Goal: Information Seeking & Learning: Compare options

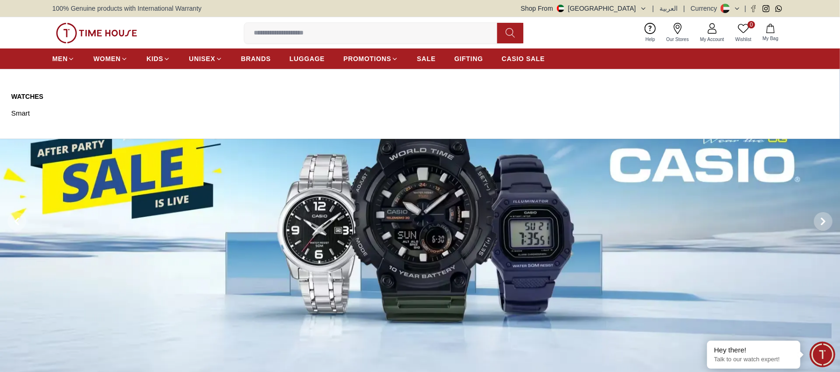
click at [24, 95] on link "Watches" at bounding box center [64, 96] width 107 height 9
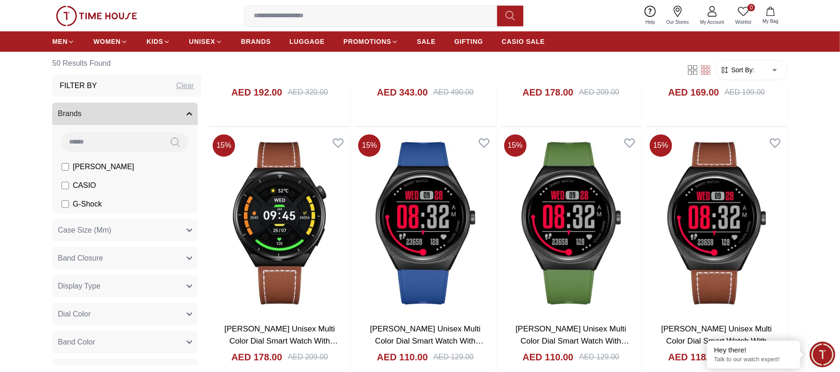
scroll to position [1989, 0]
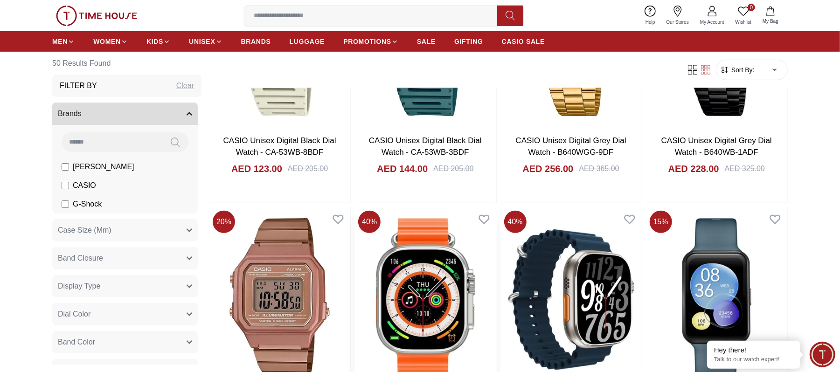
scroll to position [3108, 0]
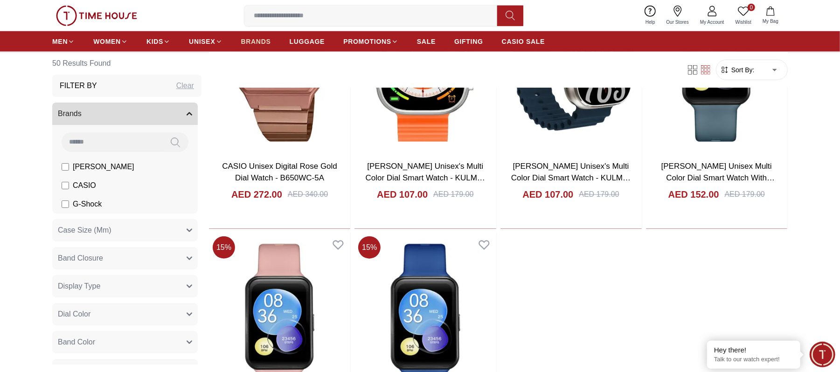
click at [265, 39] on span "BRANDS" at bounding box center [256, 41] width 30 height 9
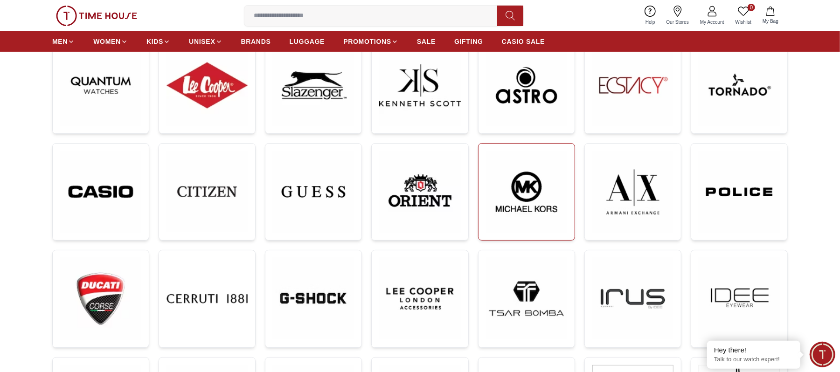
scroll to position [249, 0]
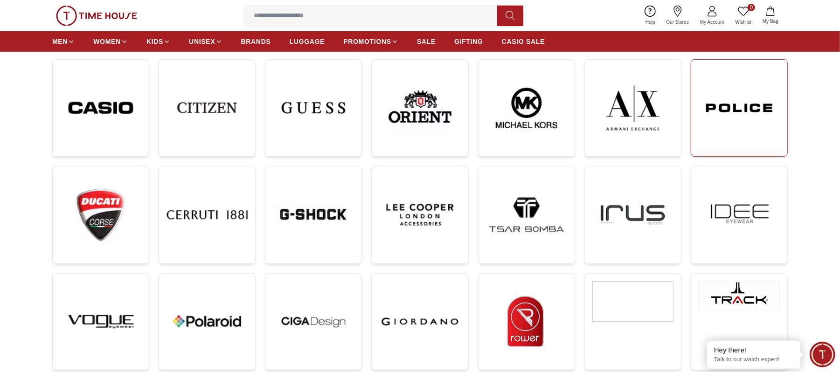
drag, startPoint x: 739, startPoint y: 111, endPoint x: 725, endPoint y: 116, distance: 14.9
click at [737, 111] on img at bounding box center [739, 108] width 81 height 82
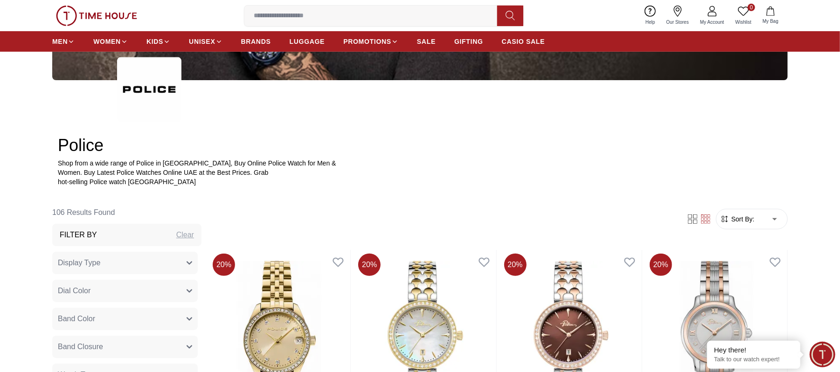
scroll to position [311, 0]
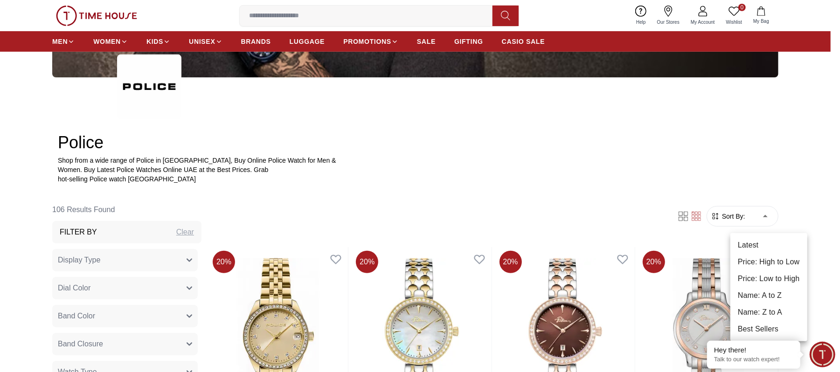
drag, startPoint x: 763, startPoint y: 221, endPoint x: 745, endPoint y: 229, distance: 20.0
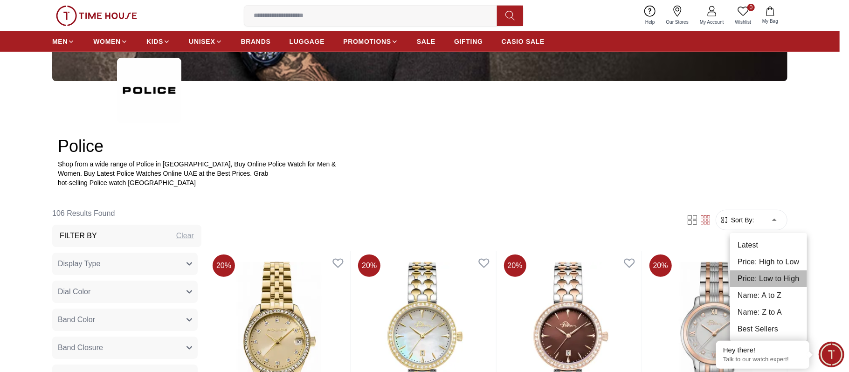
drag, startPoint x: 767, startPoint y: 282, endPoint x: 727, endPoint y: 280, distance: 39.7
click at [766, 282] on li "Price: Low to High" at bounding box center [768, 278] width 77 height 17
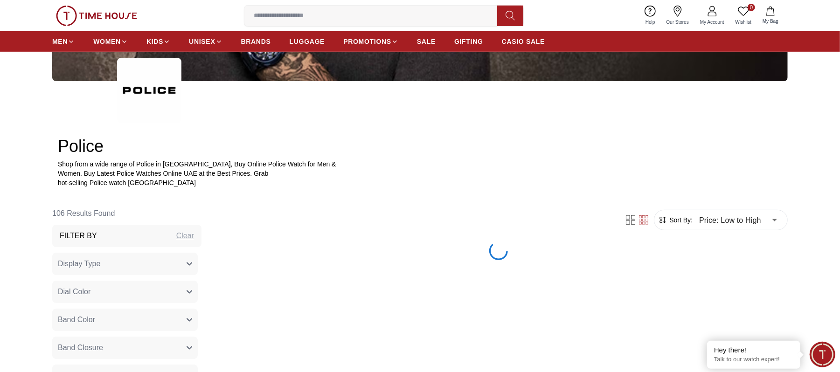
type input "*"
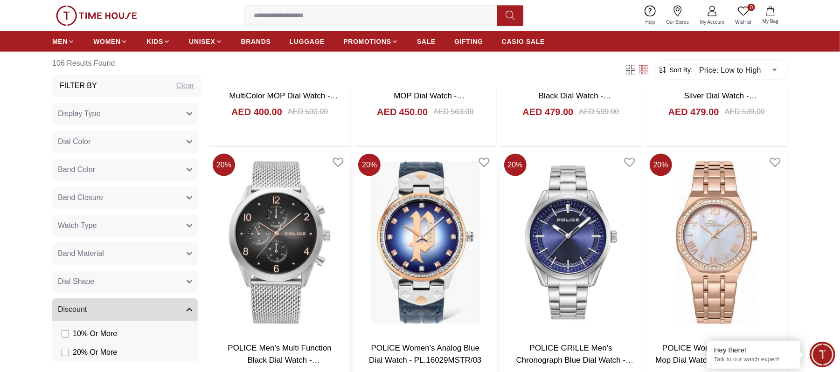
scroll to position [1119, 0]
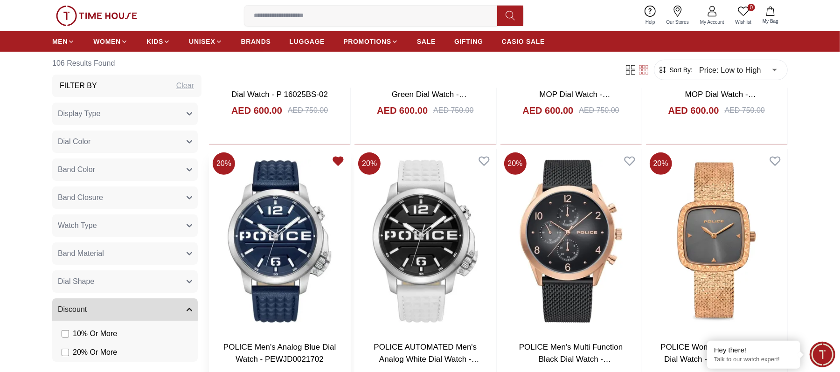
scroll to position [2798, 0]
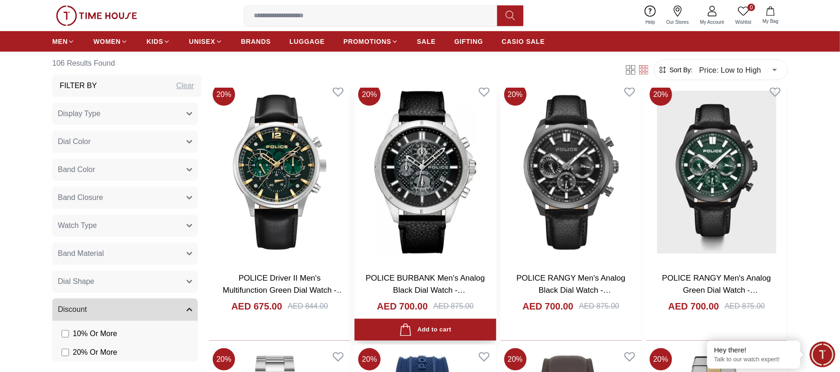
scroll to position [3108, 0]
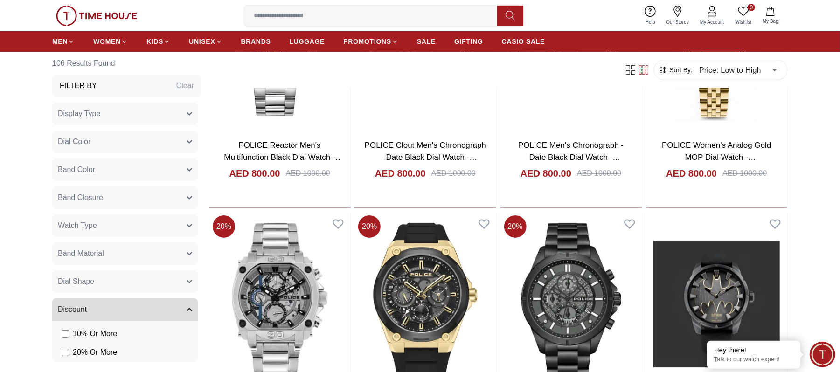
scroll to position [5223, 0]
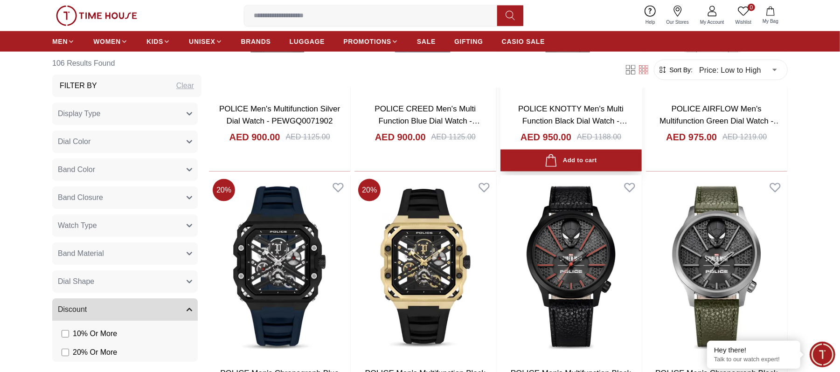
scroll to position [6031, 0]
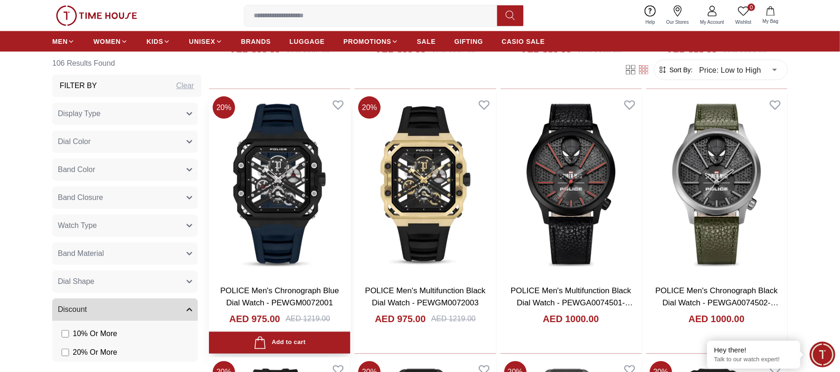
click at [298, 181] on img at bounding box center [279, 185] width 141 height 185
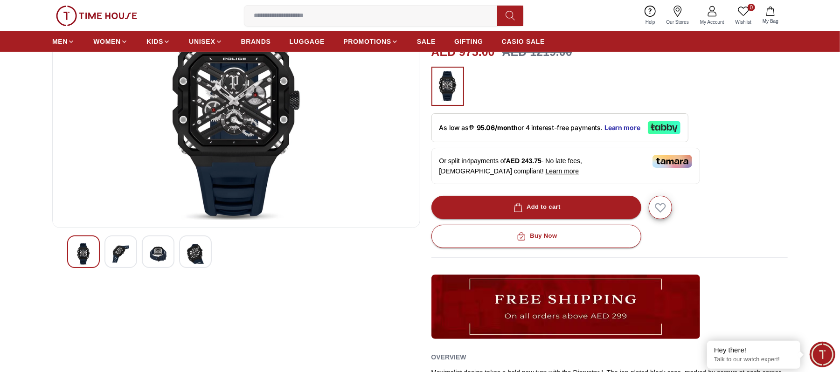
scroll to position [124, 0]
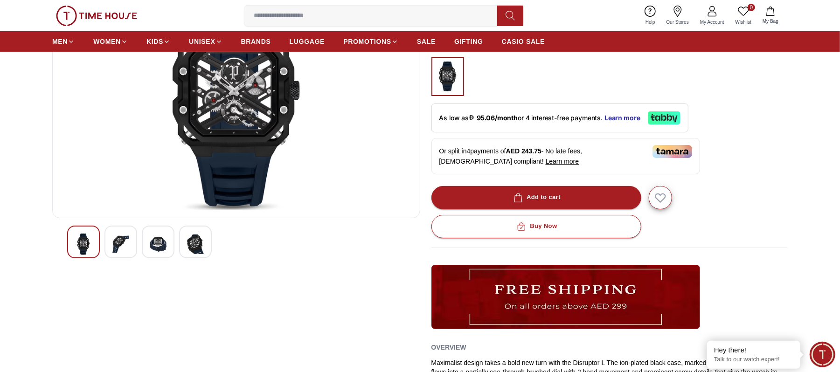
click at [127, 244] on img at bounding box center [120, 244] width 17 height 21
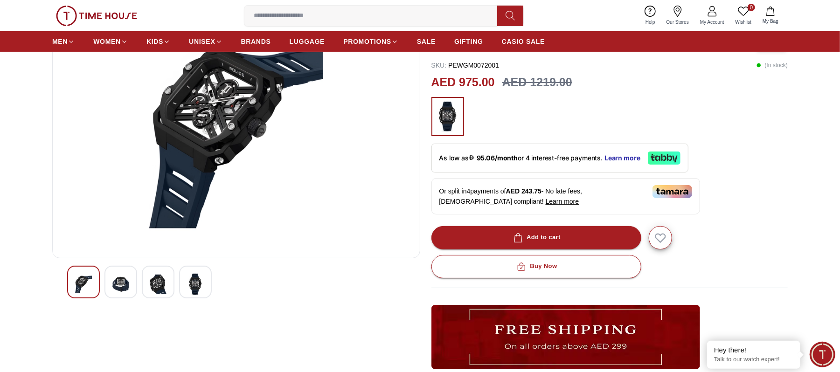
scroll to position [62, 0]
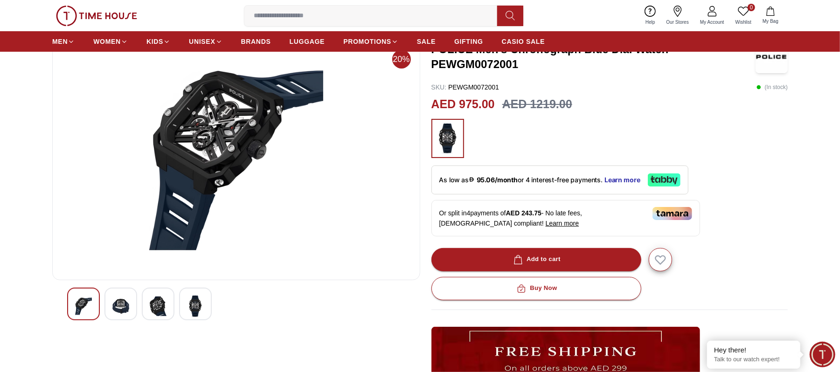
click at [150, 308] on img at bounding box center [158, 306] width 17 height 21
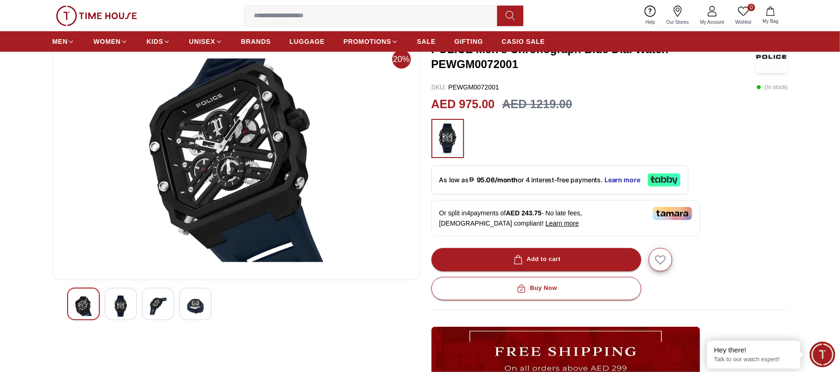
click at [196, 317] on img at bounding box center [195, 306] width 17 height 21
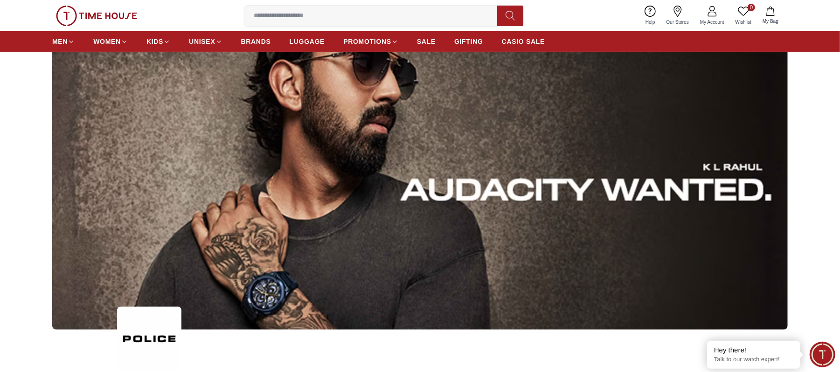
scroll to position [1358, 0]
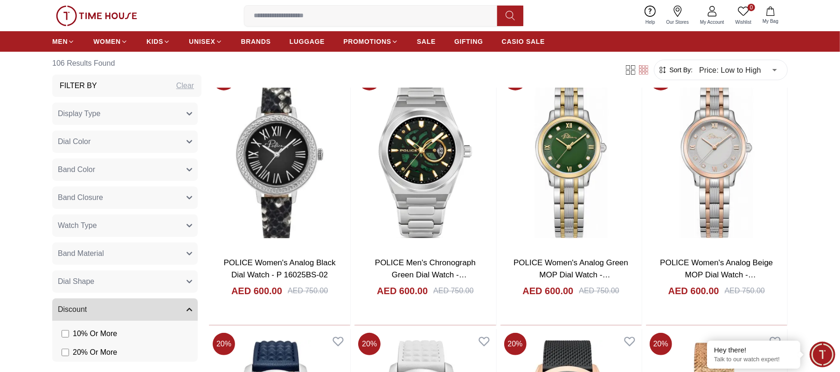
scroll to position [2611, 0]
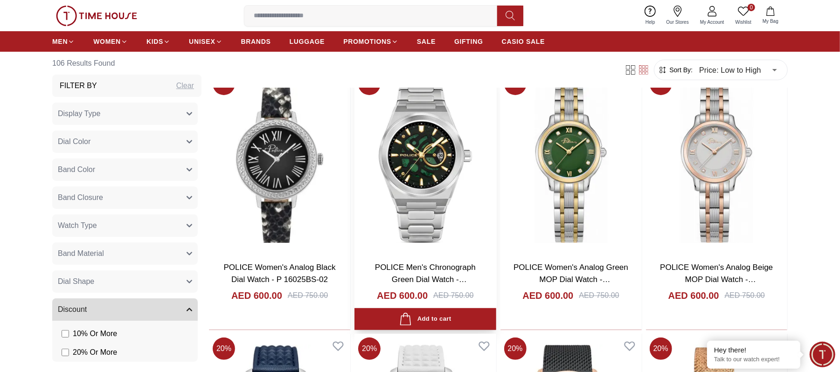
click at [414, 178] on img at bounding box center [424, 161] width 141 height 185
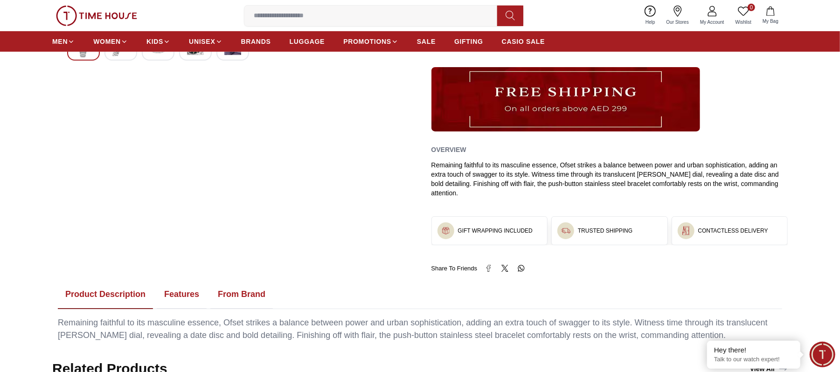
scroll to position [187, 0]
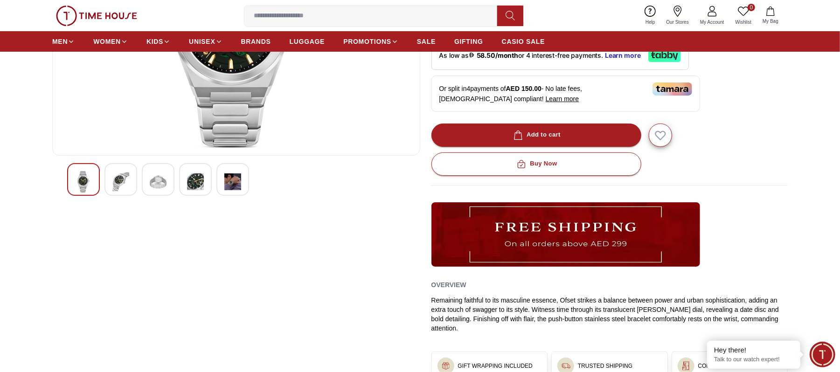
click at [193, 178] on img at bounding box center [195, 181] width 17 height 21
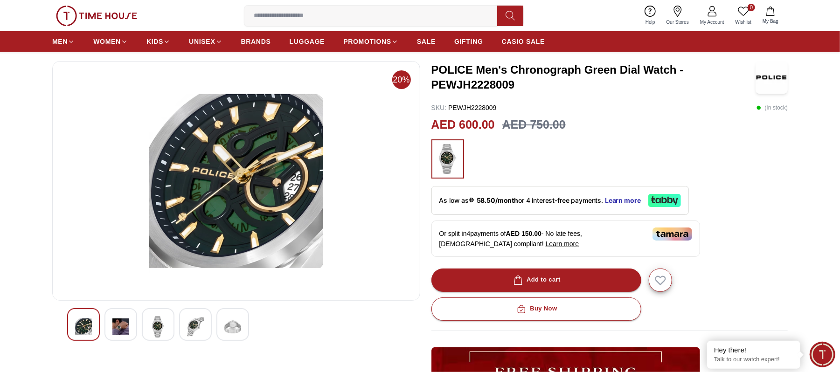
scroll to position [0, 0]
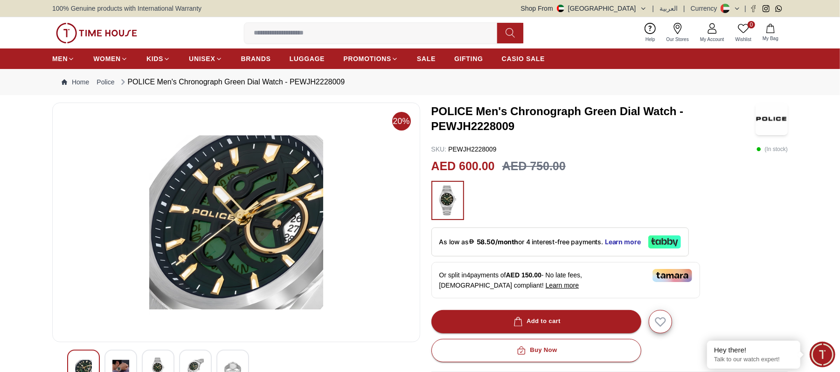
click at [202, 355] on div at bounding box center [195, 366] width 33 height 33
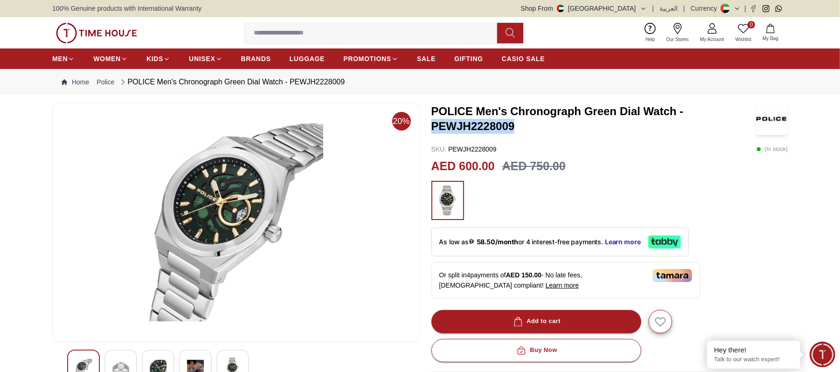
drag, startPoint x: 431, startPoint y: 127, endPoint x: 522, endPoint y: 127, distance: 91.4
click at [522, 127] on div "20% POLICE Men's Chronograph Green Dial Watch - PEWJH2228009 SKU : PEWJH2228009…" at bounding box center [419, 349] width 735 height 492
copy h3 "PEWJH2228009"
click at [265, 62] on span "BRANDS" at bounding box center [256, 58] width 30 height 9
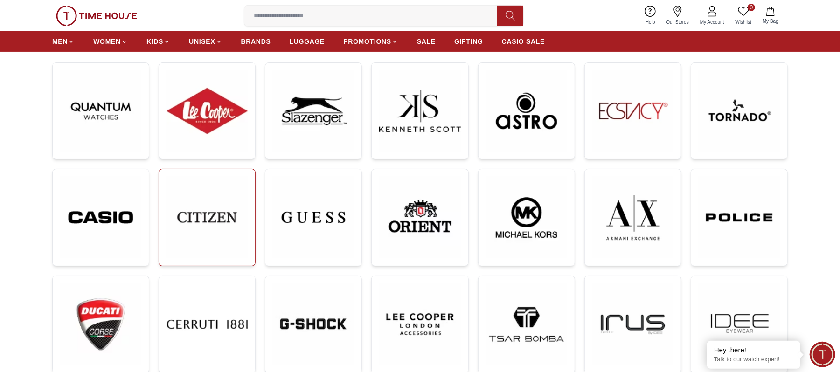
scroll to position [124, 0]
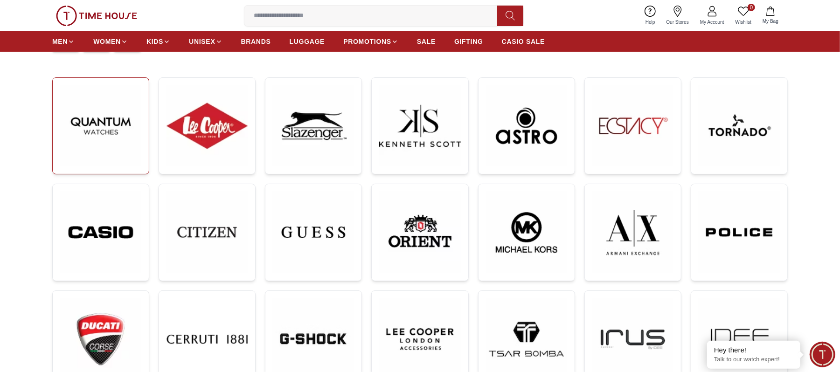
drag, startPoint x: 138, startPoint y: 118, endPoint x: 146, endPoint y: 124, distance: 9.8
click at [137, 118] on img at bounding box center [100, 125] width 81 height 81
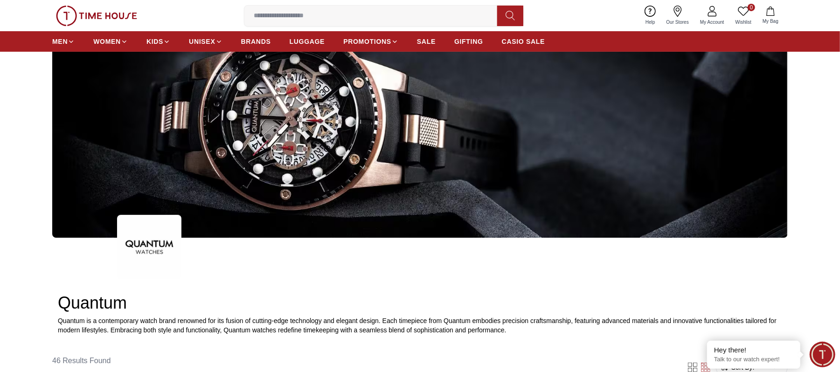
scroll to position [311, 0]
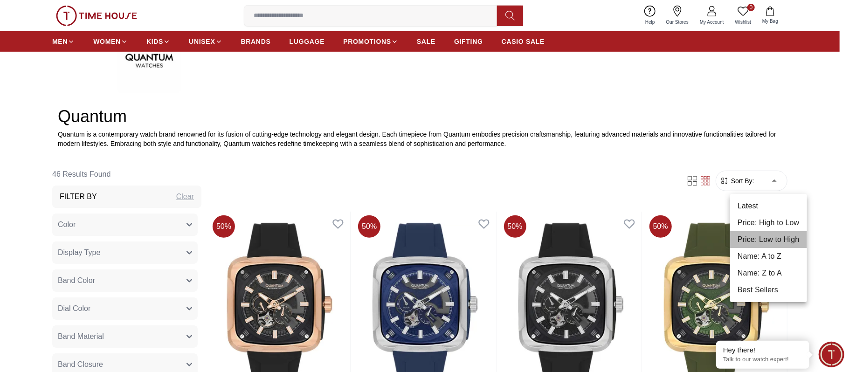
click at [770, 244] on li "Price: Low to High" at bounding box center [768, 239] width 77 height 17
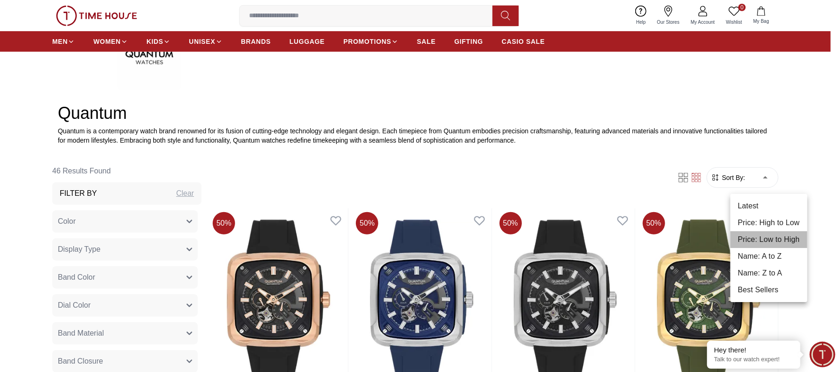
type input "*"
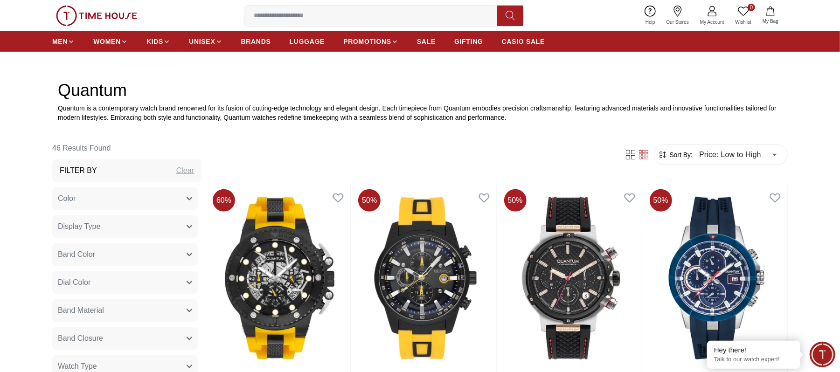
scroll to position [249, 0]
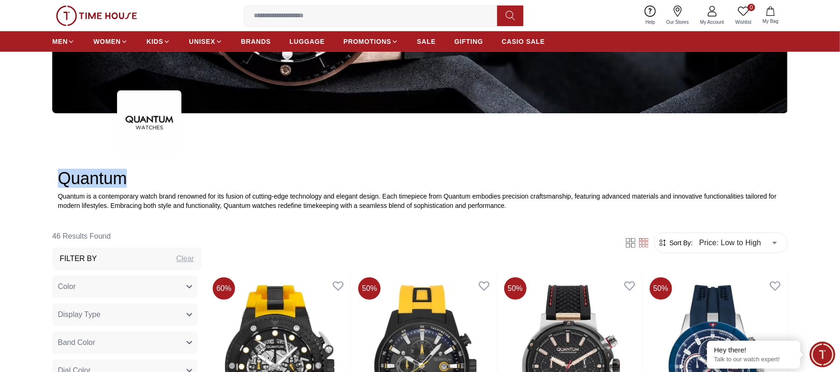
drag, startPoint x: 54, startPoint y: 172, endPoint x: 134, endPoint y: 183, distance: 80.9
click at [134, 183] on div "Quantum Quantum is a contemporary watch brand renowned for its fusion of cuttin…" at bounding box center [419, 189] width 735 height 41
copy h2 "Quantum"
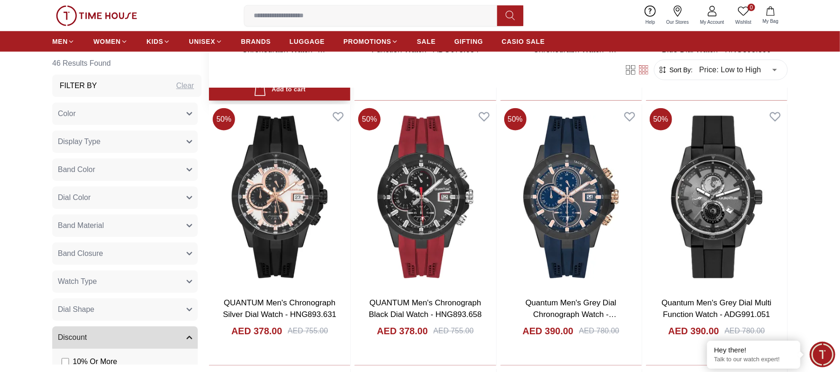
scroll to position [684, 0]
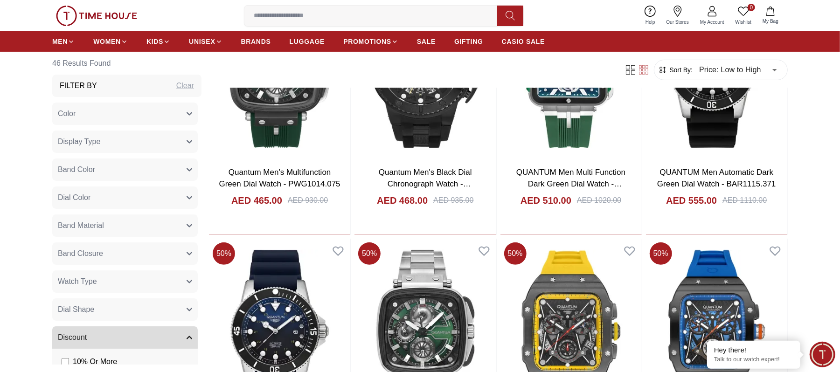
scroll to position [2798, 0]
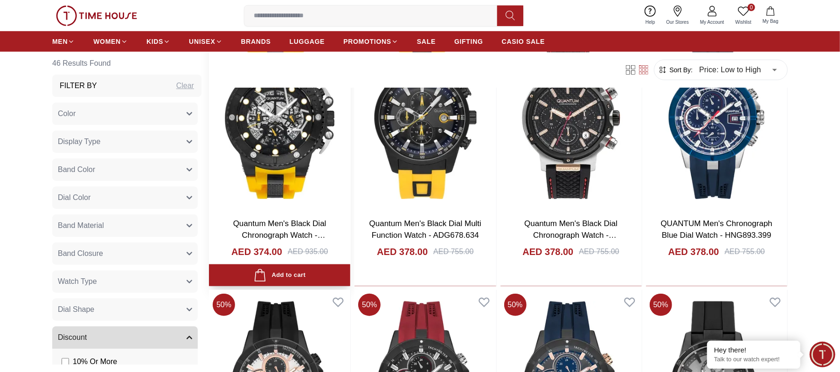
scroll to position [187, 0]
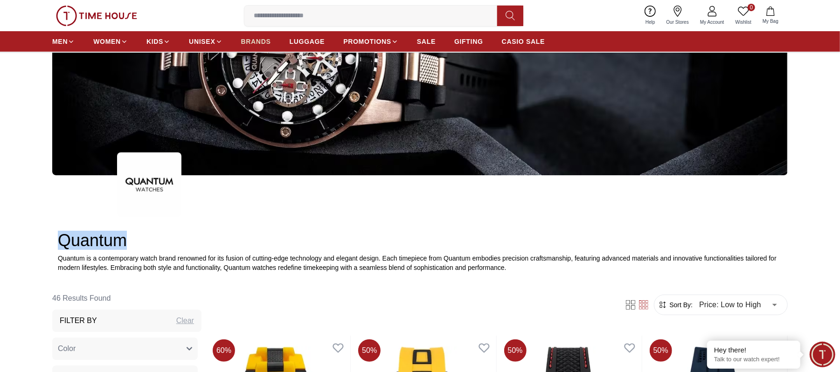
click at [252, 37] on span "BRANDS" at bounding box center [256, 41] width 30 height 9
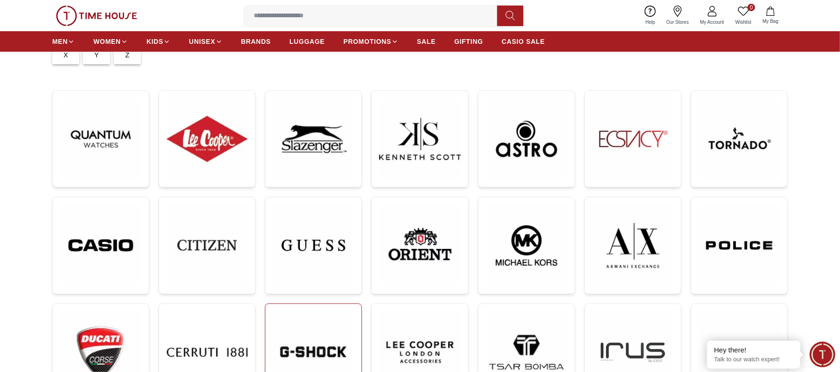
scroll to position [187, 0]
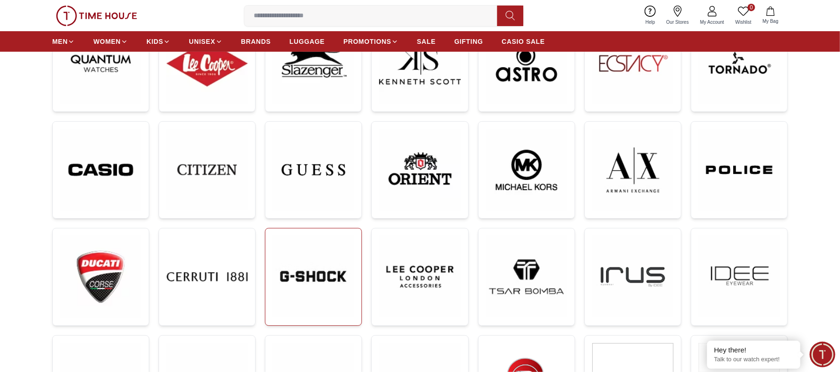
click at [328, 282] on img at bounding box center [313, 276] width 81 height 81
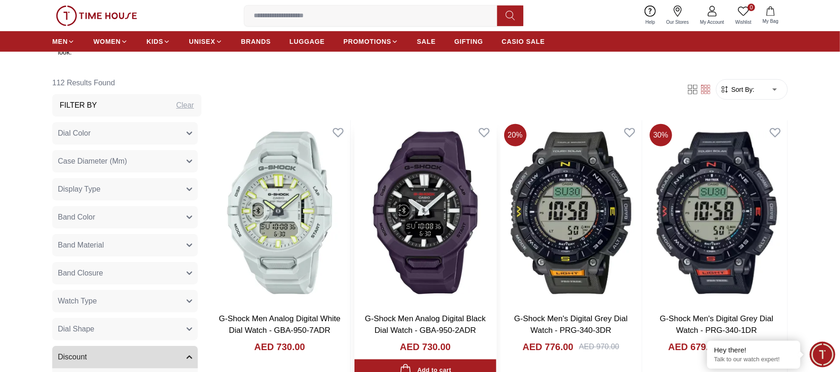
scroll to position [435, 0]
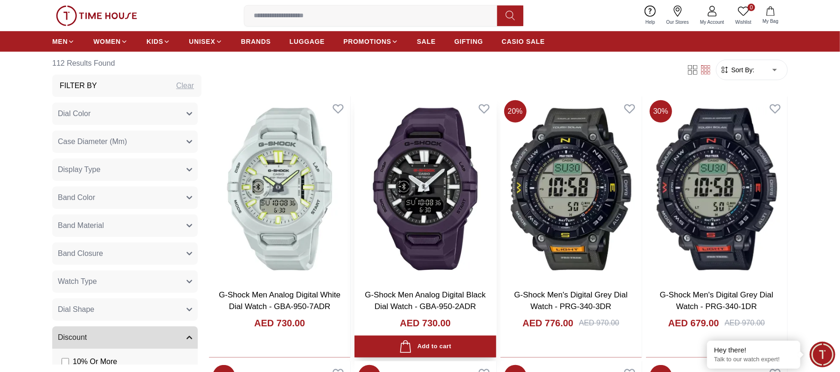
click at [436, 188] on img at bounding box center [424, 189] width 141 height 185
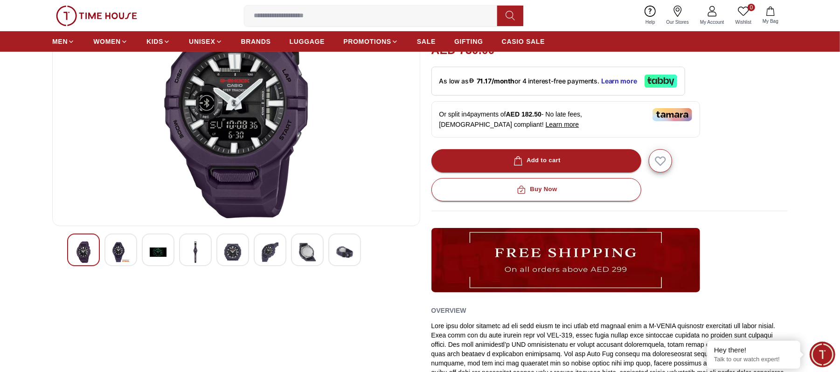
scroll to position [124, 0]
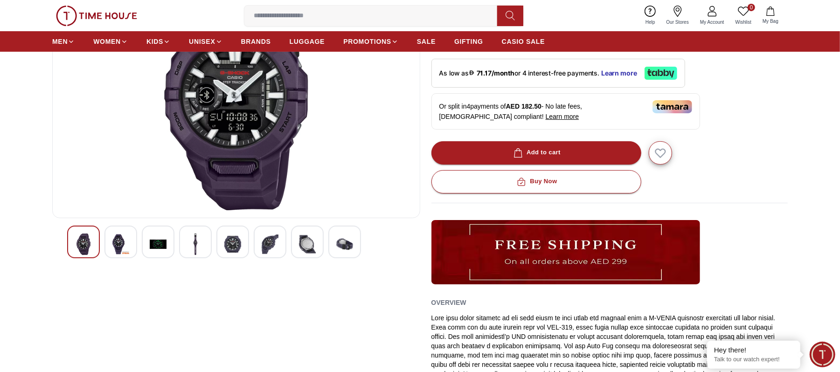
click at [125, 241] on img at bounding box center [120, 244] width 17 height 21
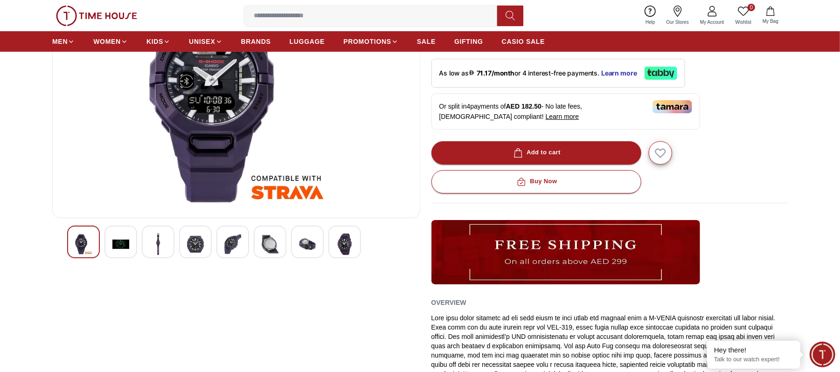
click at [161, 243] on img at bounding box center [158, 244] width 17 height 21
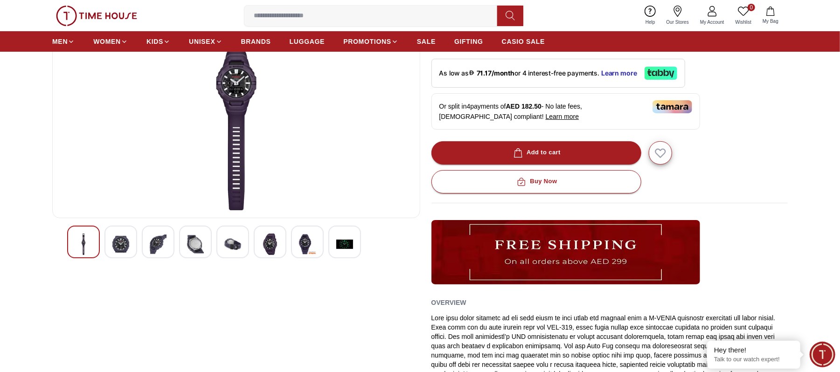
click at [192, 246] on img at bounding box center [195, 244] width 17 height 21
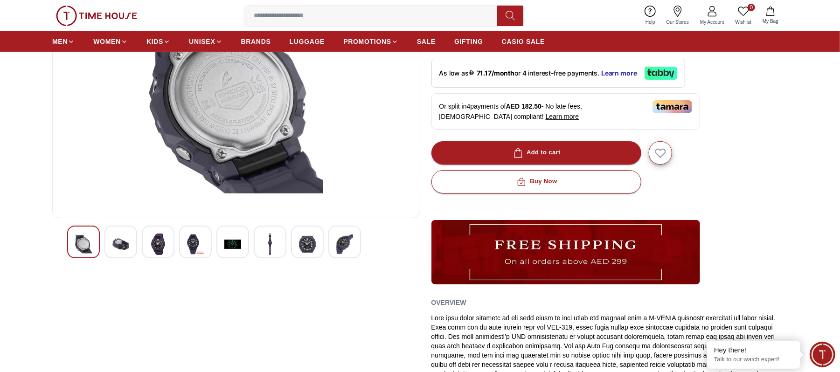
click at [228, 242] on img at bounding box center [232, 244] width 17 height 21
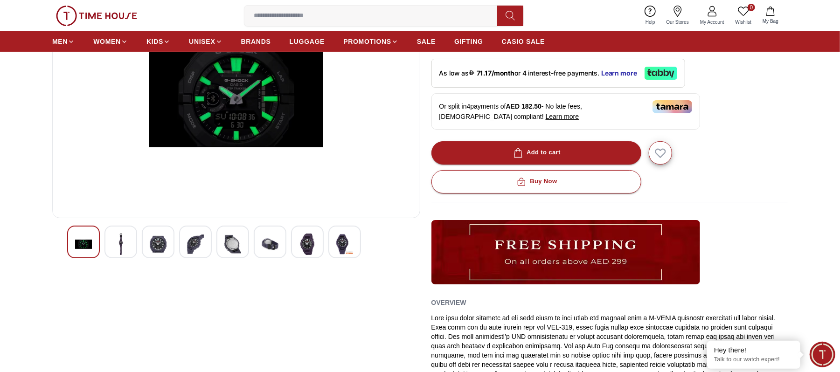
click at [270, 240] on img at bounding box center [270, 244] width 17 height 21
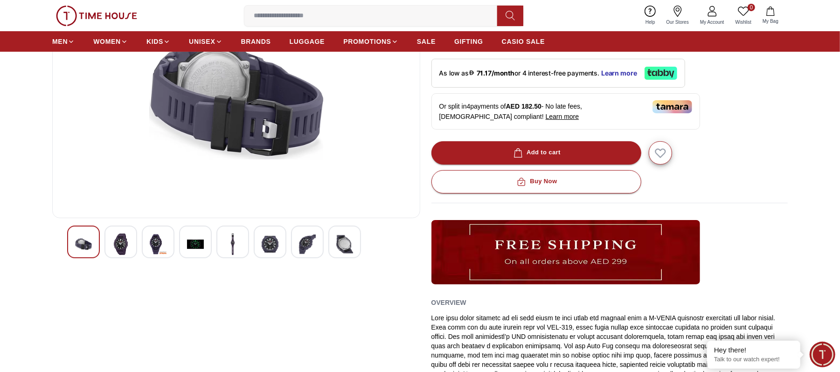
click at [305, 244] on img at bounding box center [307, 244] width 17 height 21
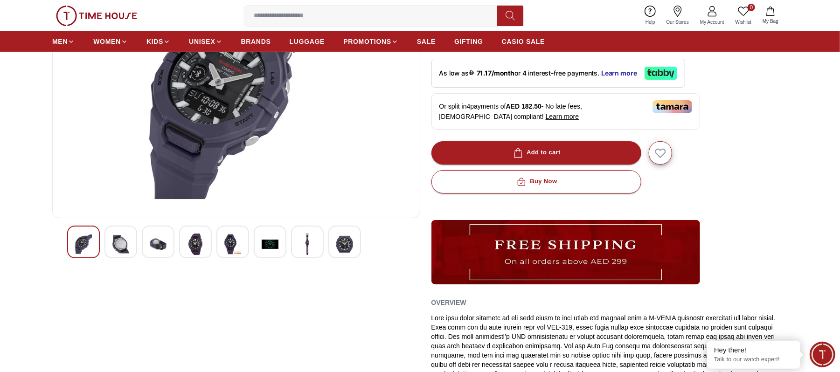
click at [336, 250] on img at bounding box center [344, 244] width 17 height 21
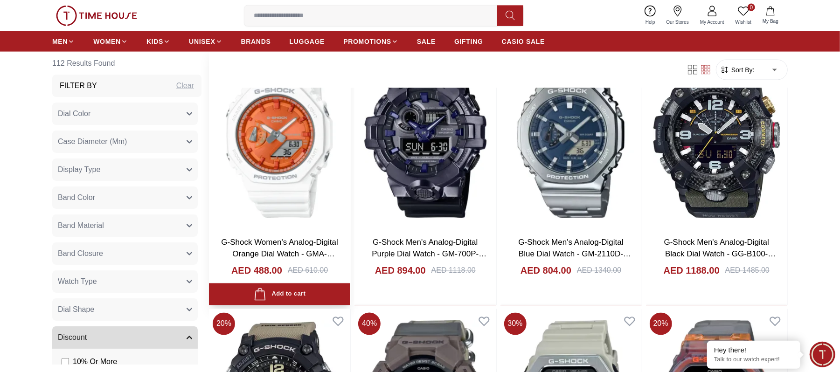
scroll to position [995, 0]
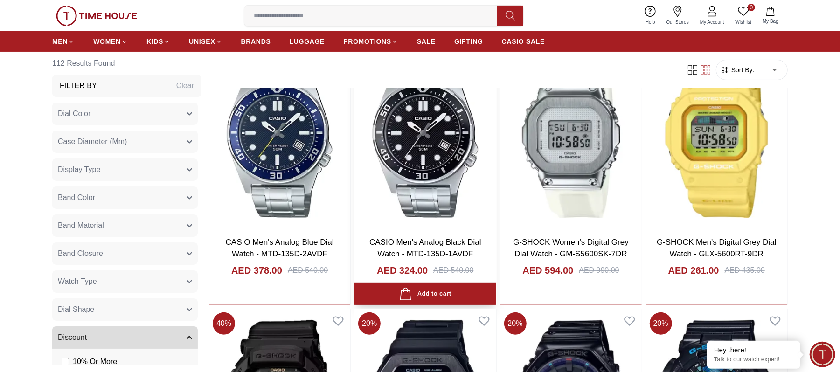
scroll to position [2735, 0]
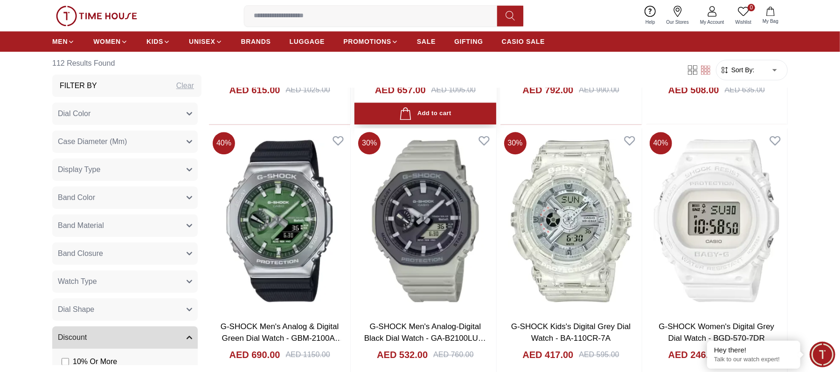
scroll to position [4166, 0]
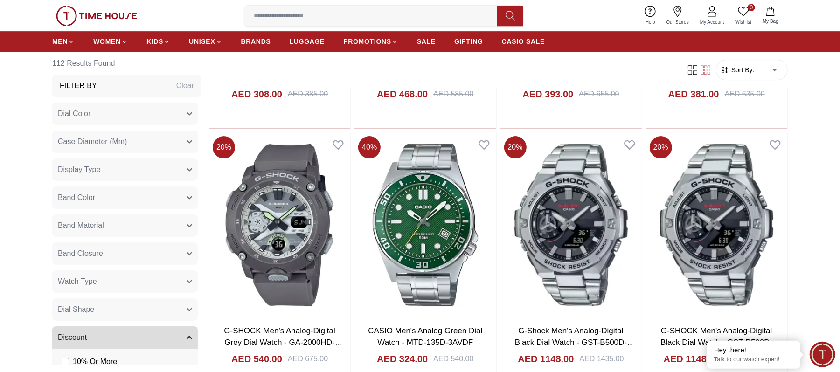
scroll to position [4663, 0]
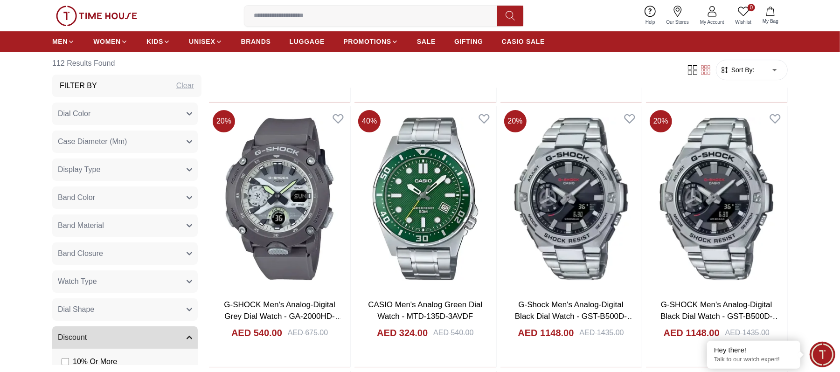
click at [131, 170] on button "Display Type" at bounding box center [124, 170] width 145 height 22
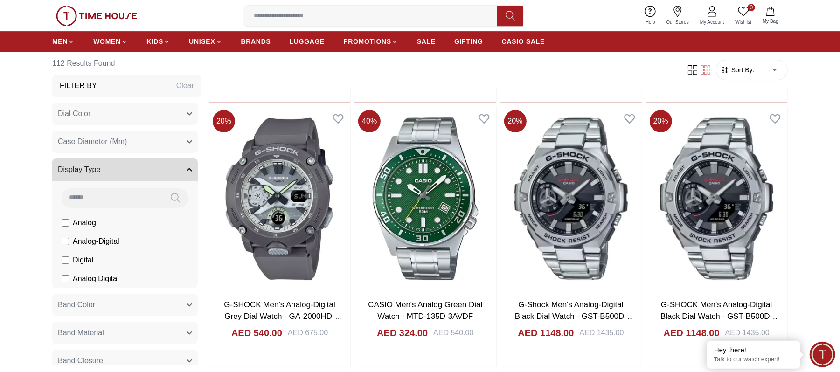
drag, startPoint x: 127, startPoint y: 171, endPoint x: 131, endPoint y: 198, distance: 27.2
click at [127, 170] on button "Display Type" at bounding box center [124, 170] width 145 height 22
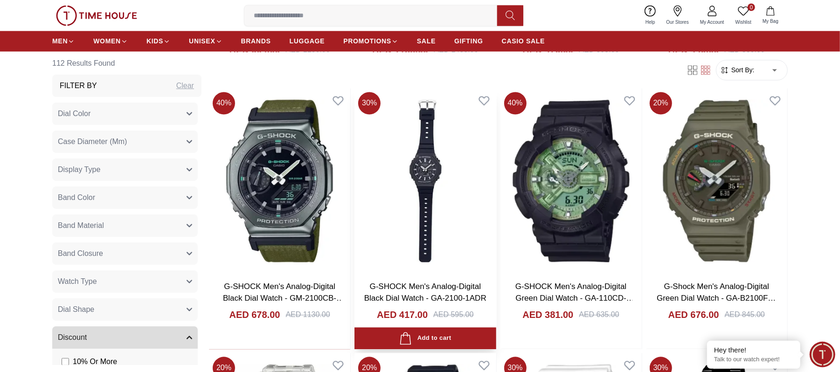
scroll to position [6404, 0]
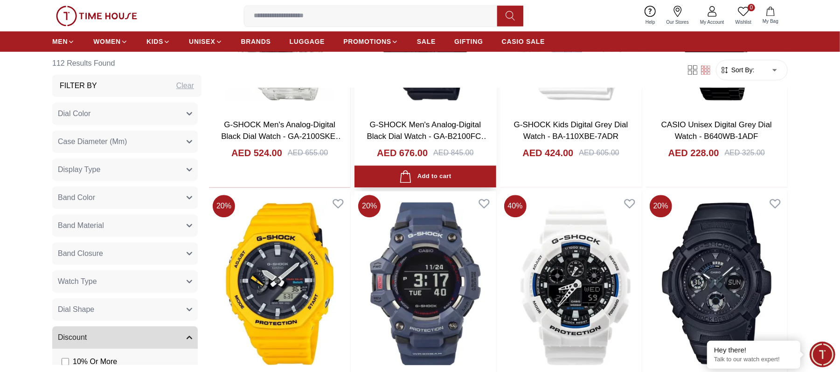
scroll to position [6652, 0]
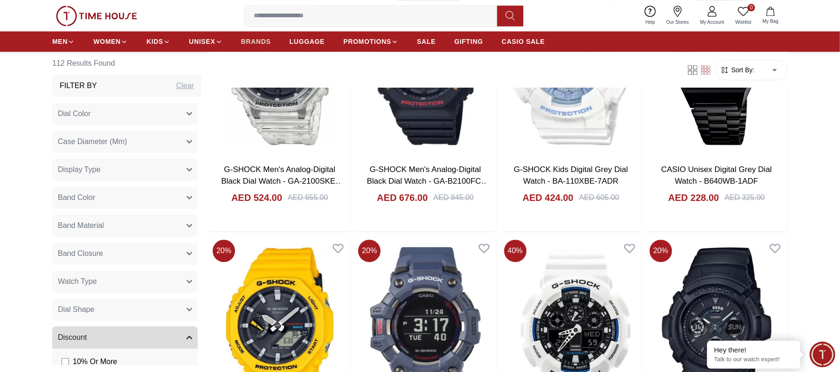
click at [256, 39] on span "BRANDS" at bounding box center [256, 41] width 30 height 9
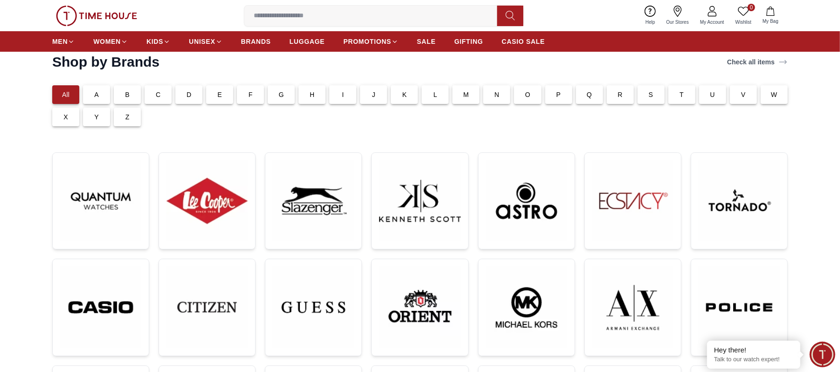
scroll to position [124, 0]
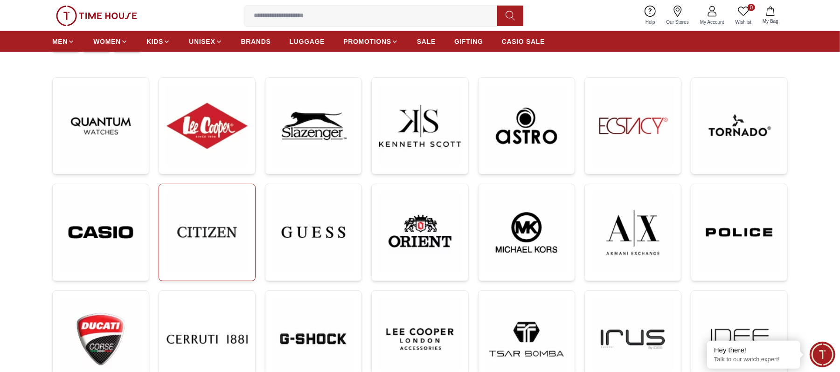
drag, startPoint x: 118, startPoint y: 234, endPoint x: 166, endPoint y: 242, distance: 48.3
click at [118, 234] on img at bounding box center [100, 233] width 81 height 82
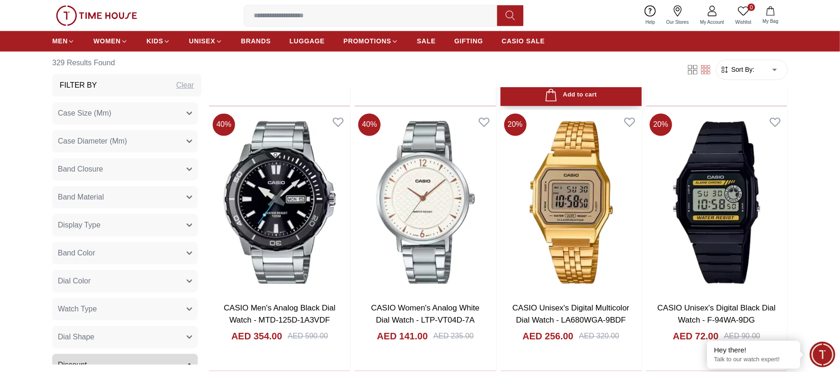
scroll to position [1243, 0]
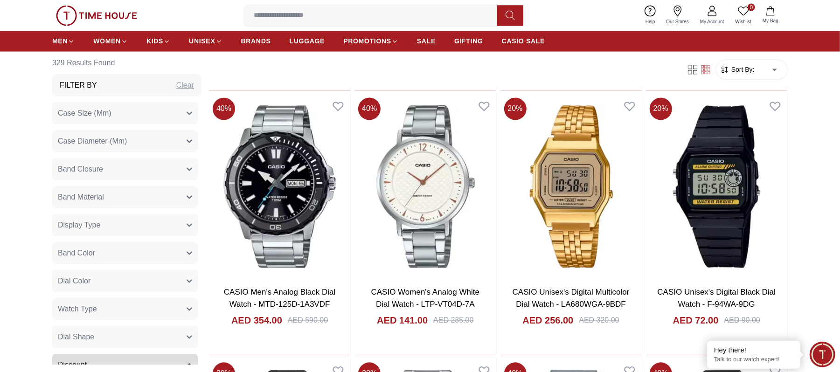
click at [124, 200] on button "Band Material" at bounding box center [124, 198] width 145 height 22
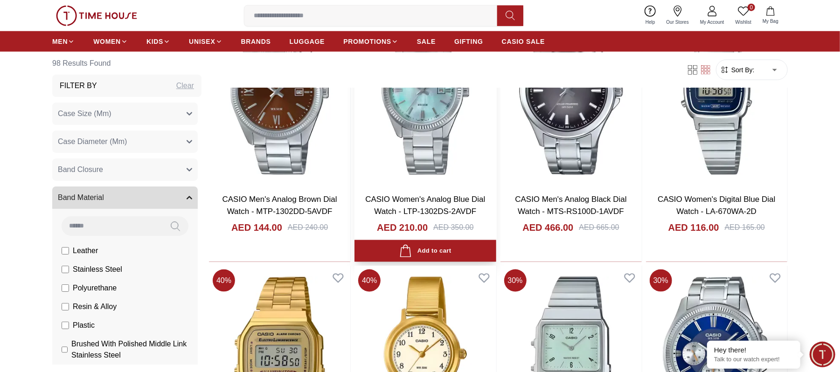
scroll to position [808, 0]
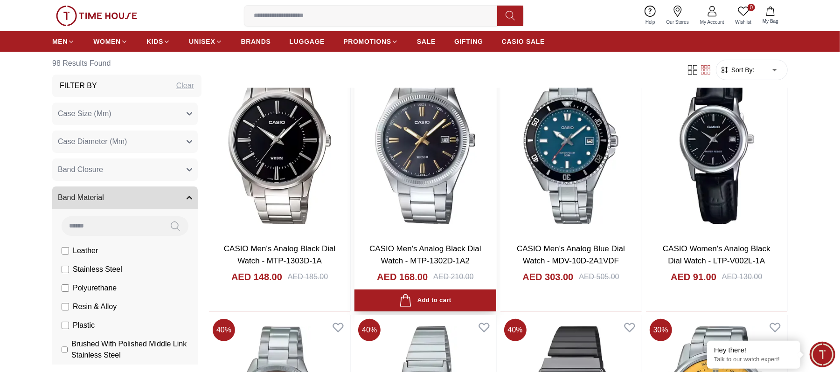
scroll to position [2798, 0]
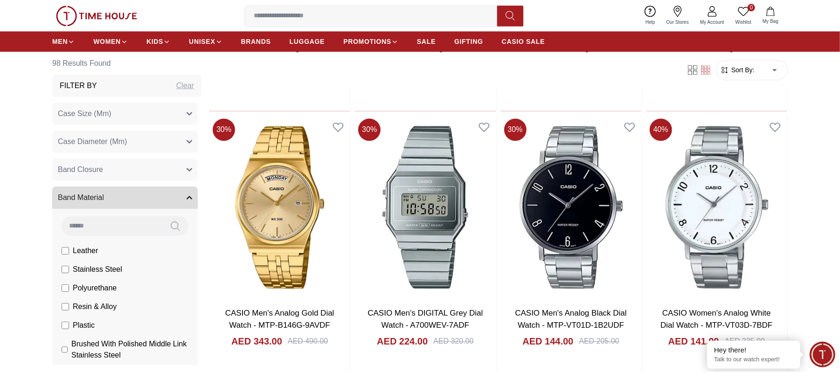
scroll to position [4166, 0]
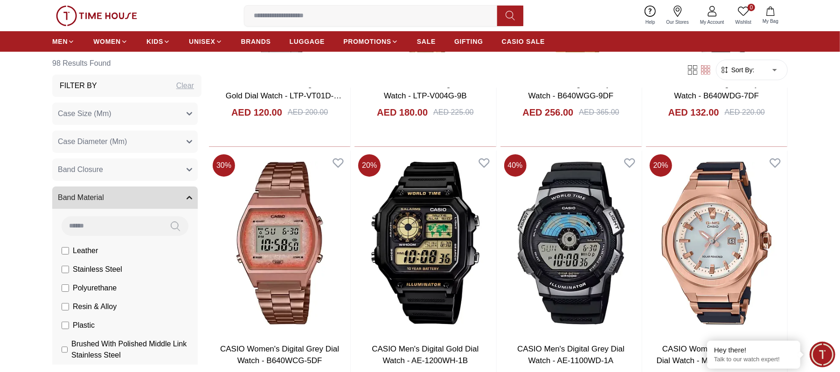
scroll to position [5223, 0]
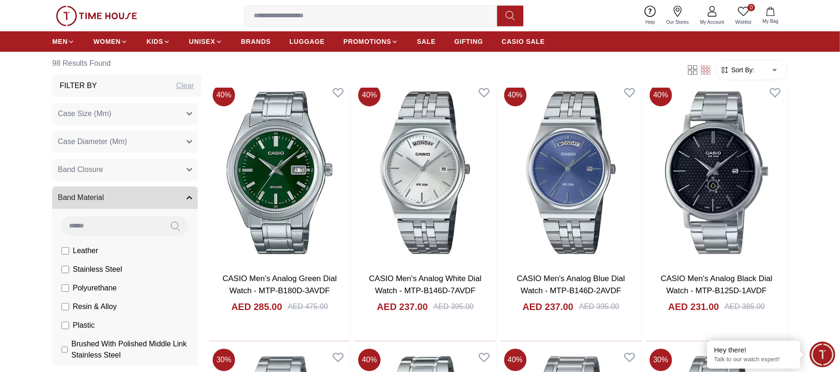
scroll to position [1726, 0]
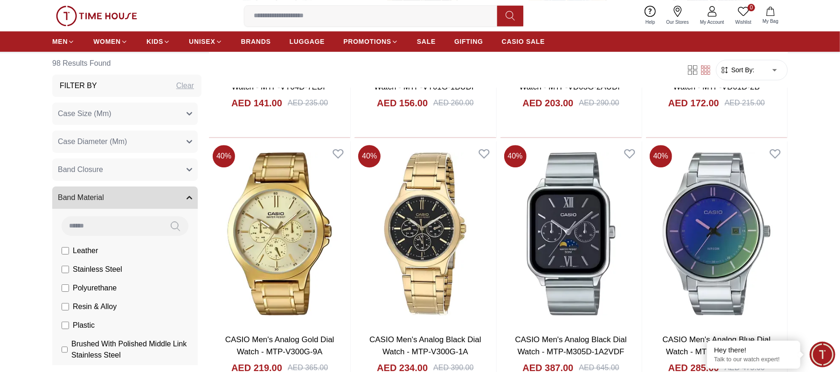
drag, startPoint x: 264, startPoint y: 42, endPoint x: 267, endPoint y: 83, distance: 40.7
click at [263, 42] on span "BRANDS" at bounding box center [256, 41] width 30 height 9
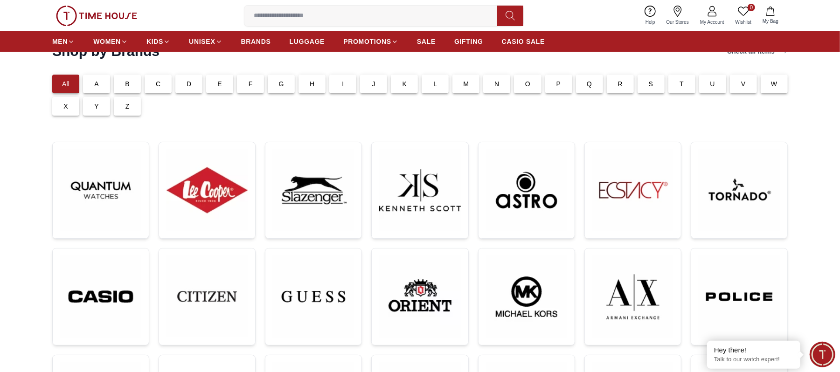
scroll to position [311, 0]
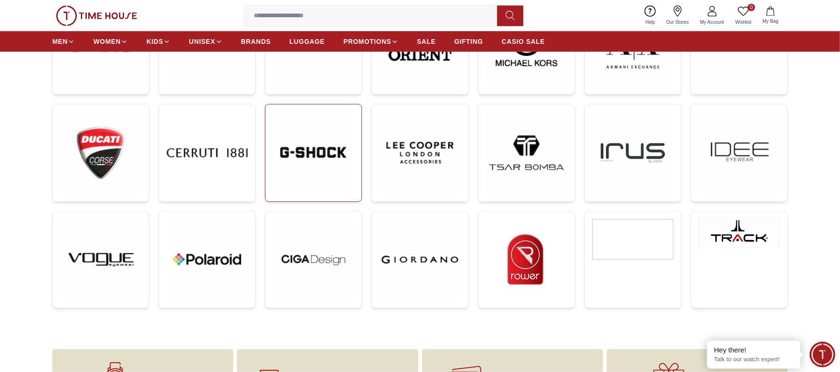
click at [317, 154] on img at bounding box center [313, 152] width 81 height 81
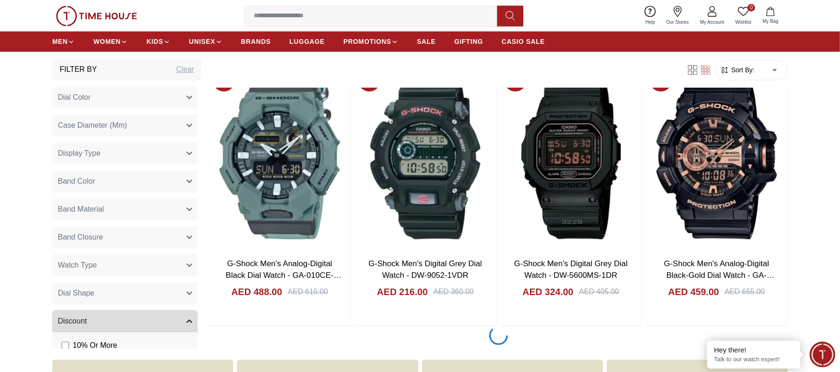
scroll to position [2851, 0]
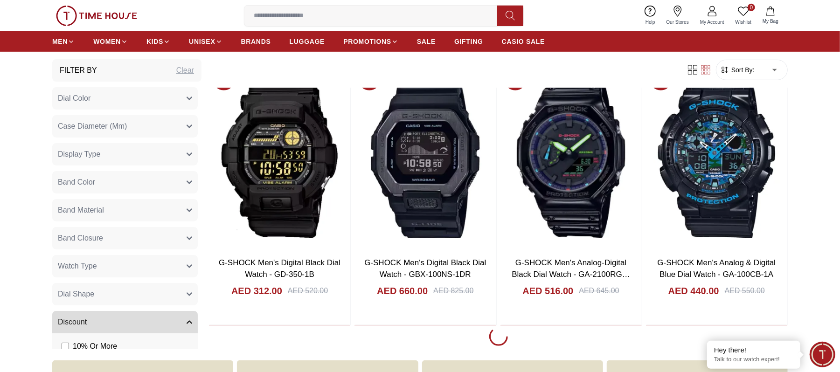
click at [105, 201] on button "Band Material" at bounding box center [124, 210] width 145 height 22
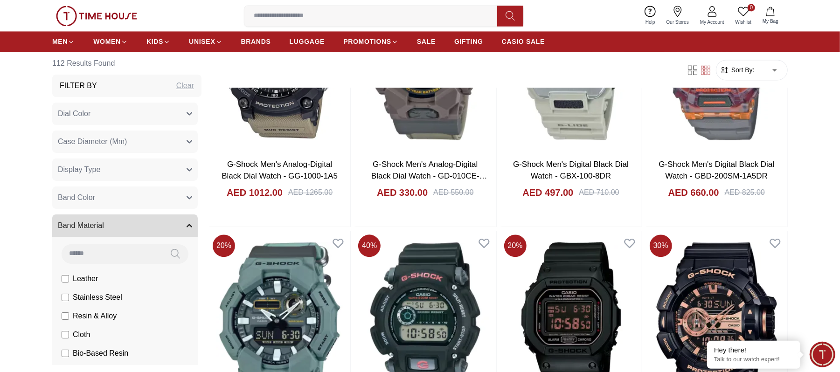
scroll to position [1166, 0]
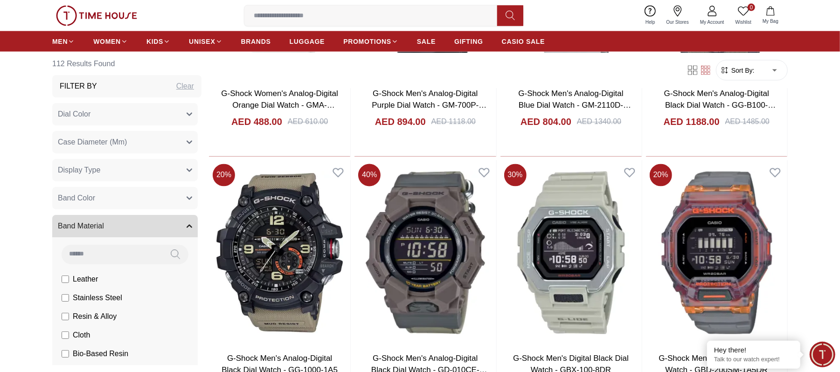
click at [69, 300] on label "Stainless Steel" at bounding box center [92, 297] width 61 height 11
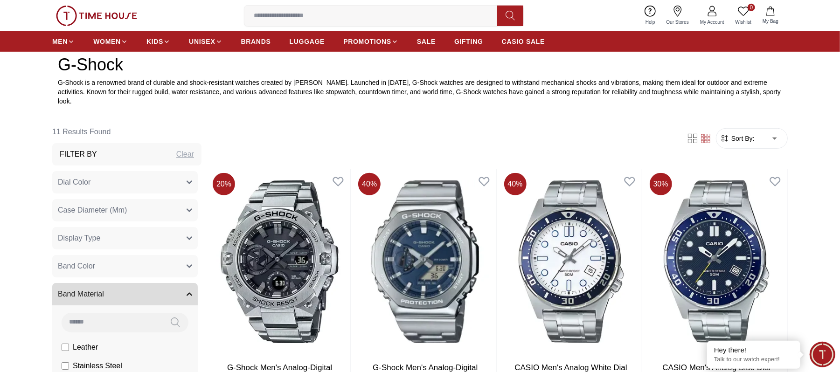
scroll to position [357, 0]
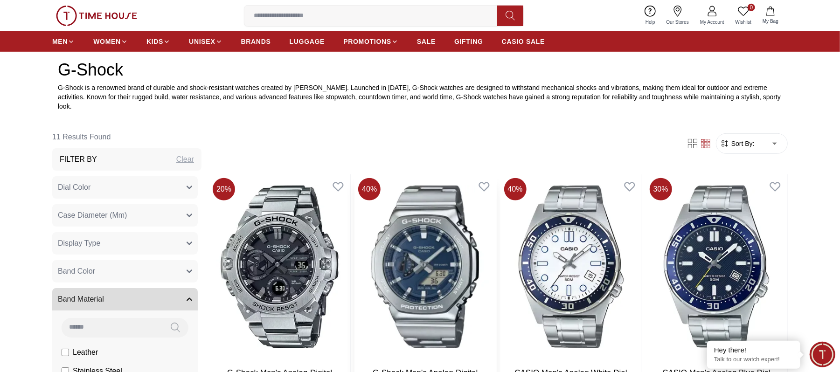
click at [454, 252] on img at bounding box center [424, 266] width 141 height 185
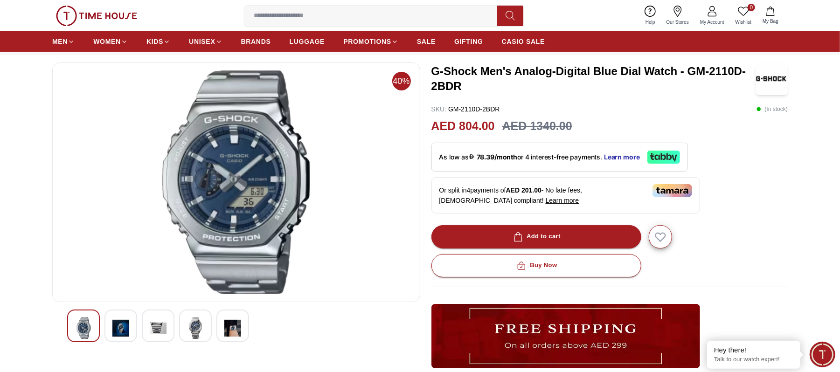
scroll to position [62, 0]
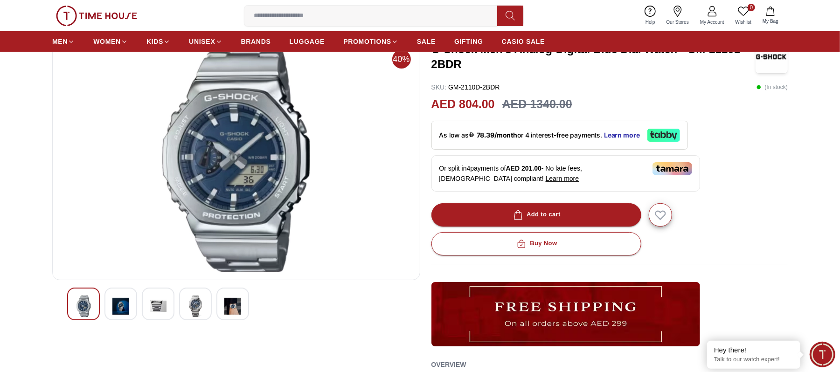
click at [130, 303] on div at bounding box center [120, 304] width 33 height 33
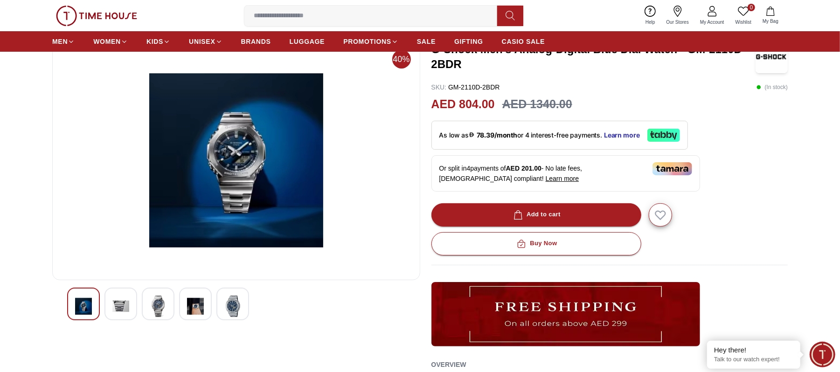
click at [155, 308] on img at bounding box center [158, 306] width 17 height 21
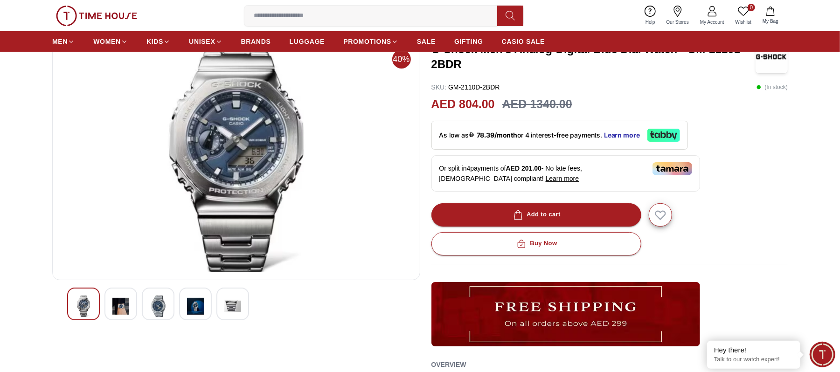
click at [165, 307] on img at bounding box center [158, 306] width 17 height 21
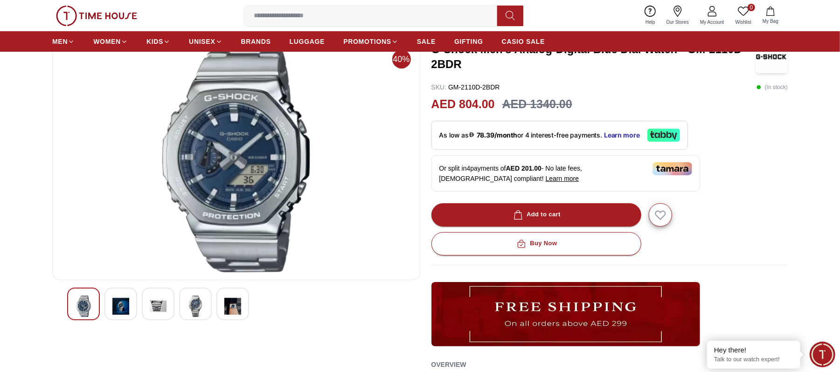
click at [189, 314] on img at bounding box center [195, 306] width 17 height 21
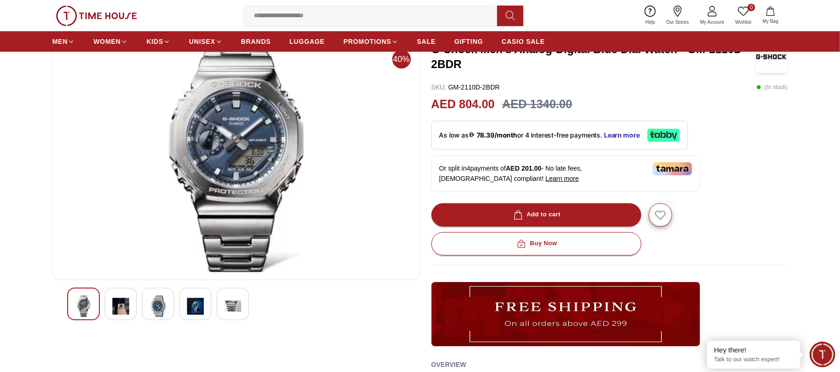
click at [196, 307] on img at bounding box center [195, 306] width 17 height 21
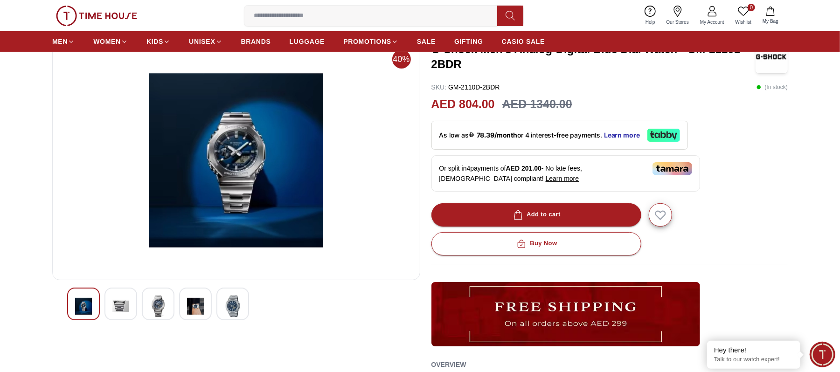
click at [82, 307] on img at bounding box center [83, 306] width 17 height 21
click at [189, 304] on img at bounding box center [195, 306] width 17 height 21
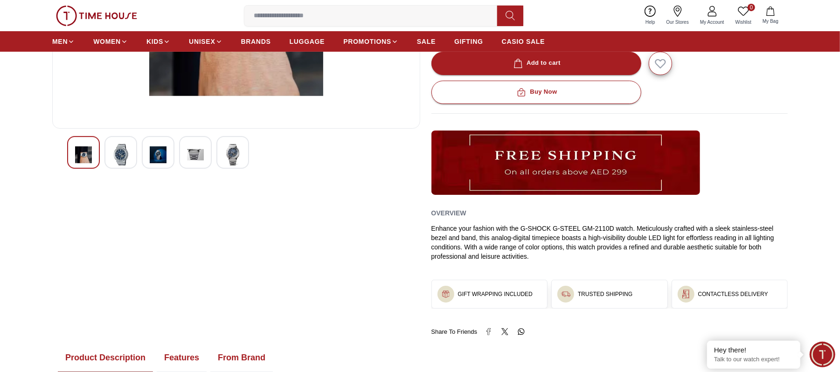
scroll to position [187, 0]
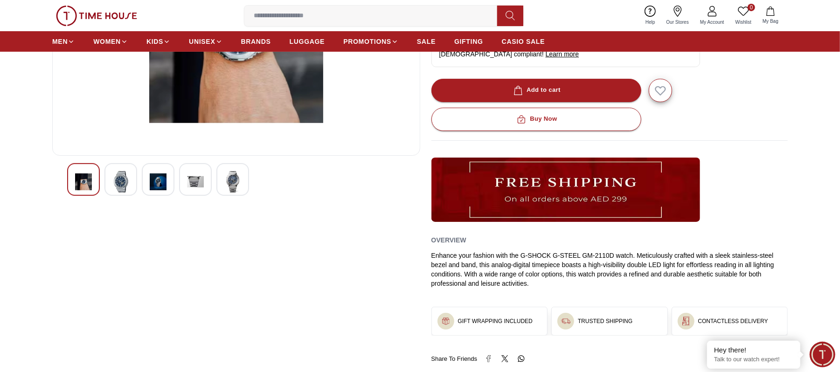
click at [188, 187] on img at bounding box center [195, 181] width 17 height 21
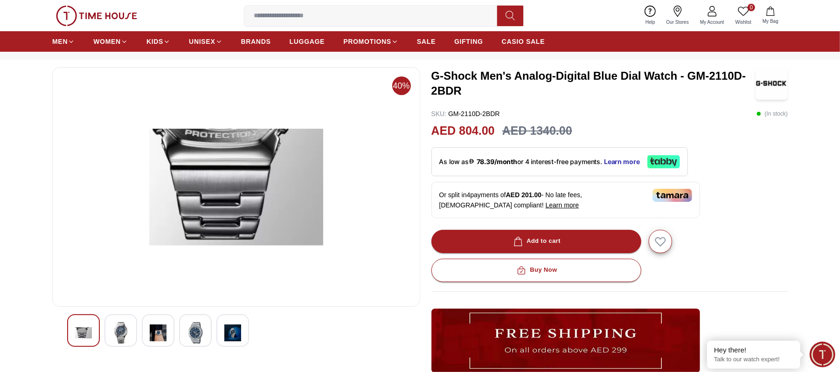
scroll to position [0, 0]
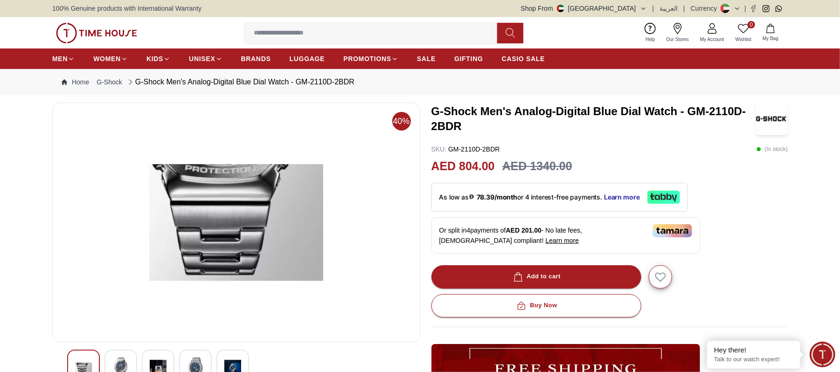
click at [232, 359] on img at bounding box center [232, 368] width 17 height 21
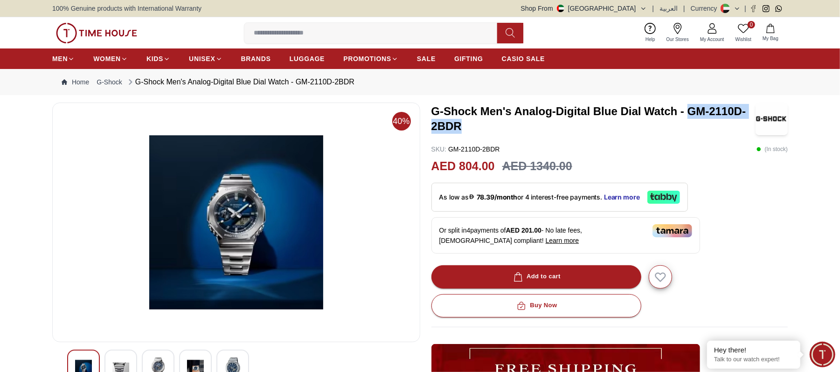
drag, startPoint x: 691, startPoint y: 112, endPoint x: 646, endPoint y: 123, distance: 45.7
click at [646, 123] on h3 "G-Shock Men's Analog-Digital Blue Dial Watch - GM-2110D-2BDR" at bounding box center [593, 119] width 324 height 30
copy h3 "GM-2110D-2BDR"
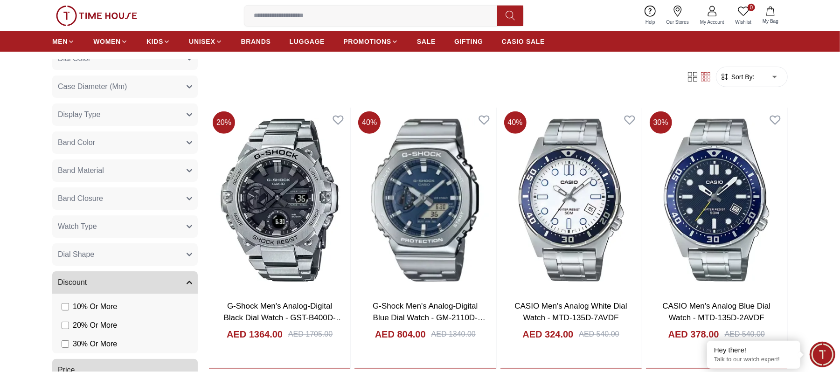
scroll to position [420, 0]
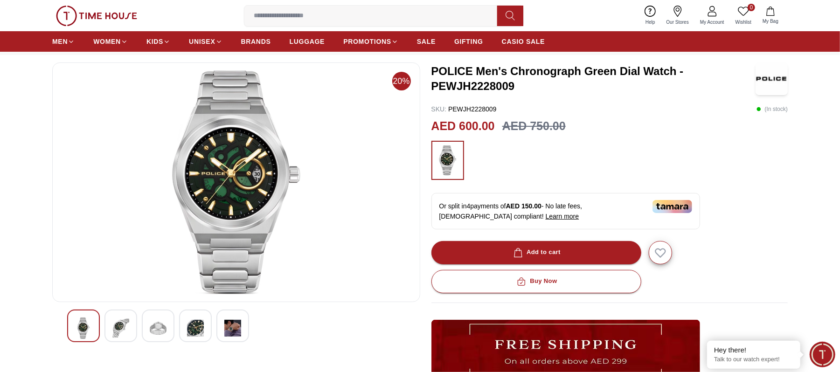
scroll to position [62, 0]
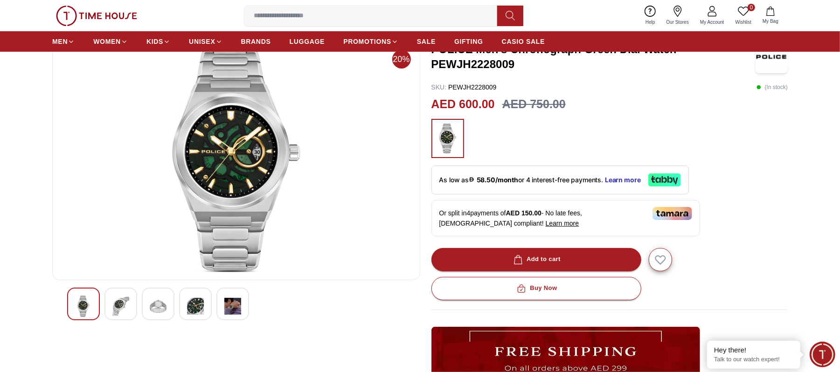
click at [127, 313] on img at bounding box center [120, 306] width 17 height 21
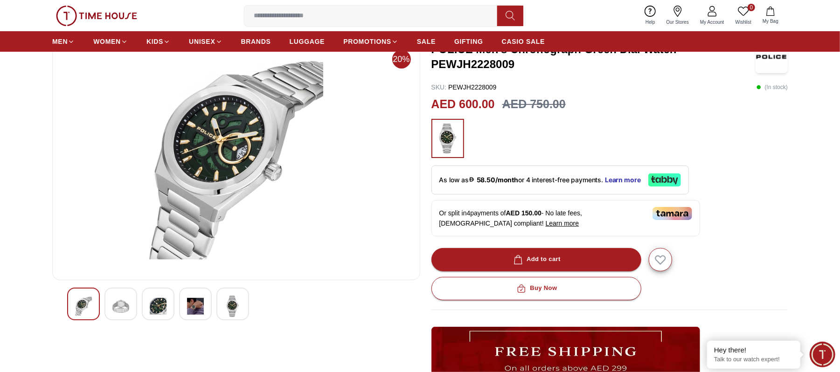
click at [159, 300] on img at bounding box center [158, 306] width 17 height 21
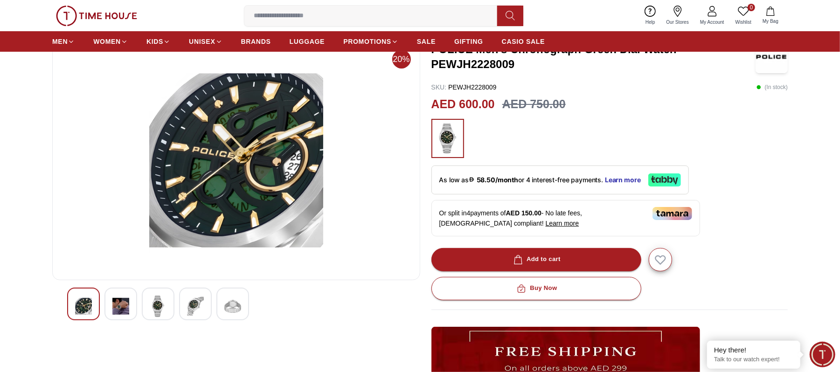
click at [195, 301] on img at bounding box center [195, 306] width 17 height 21
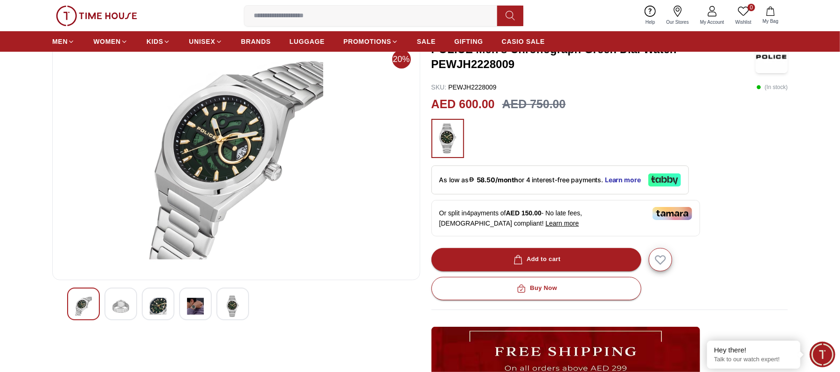
click at [228, 308] on img at bounding box center [232, 306] width 17 height 21
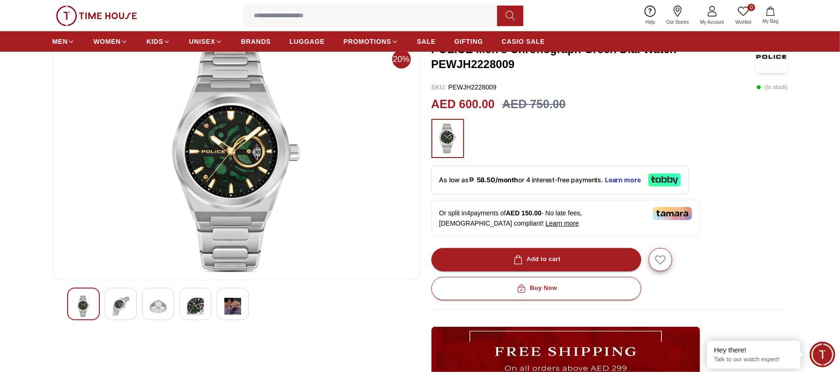
click at [236, 303] on img at bounding box center [232, 306] width 17 height 21
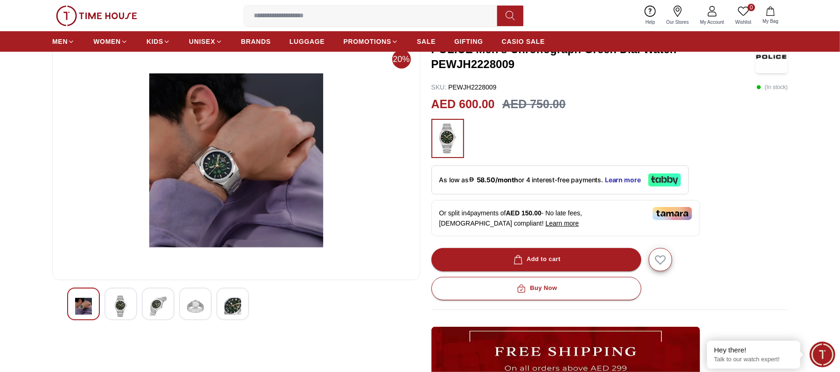
click at [203, 302] on img at bounding box center [195, 306] width 17 height 21
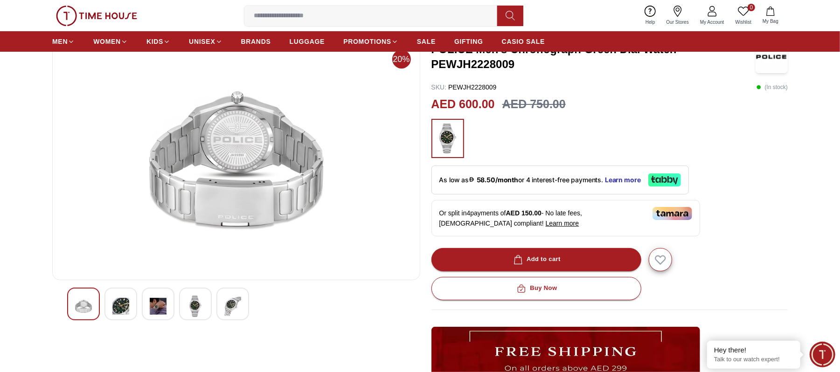
click at [181, 308] on div at bounding box center [195, 304] width 33 height 33
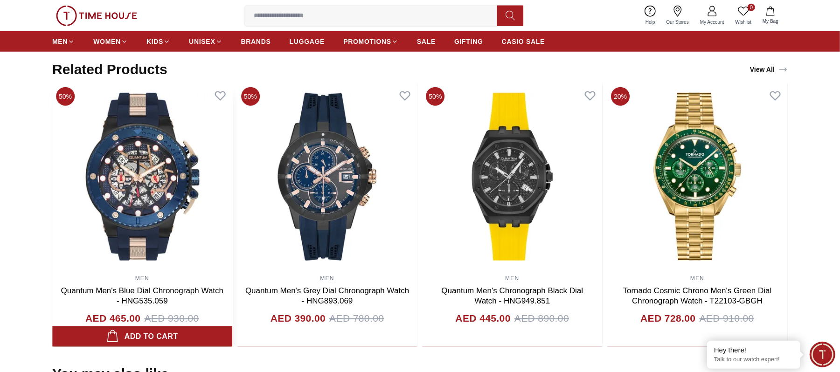
scroll to position [622, 0]
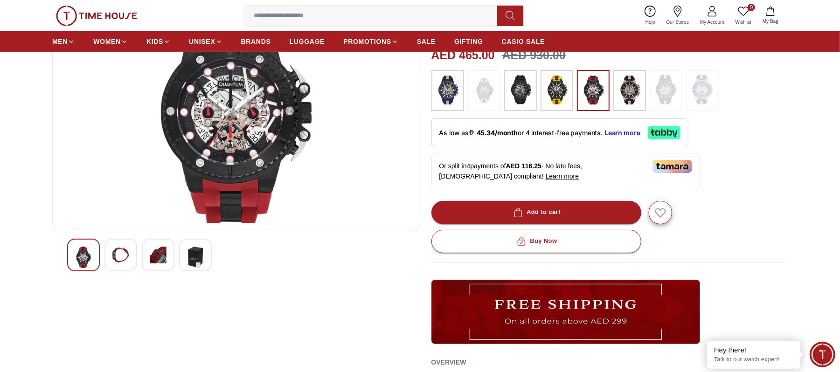
scroll to position [124, 0]
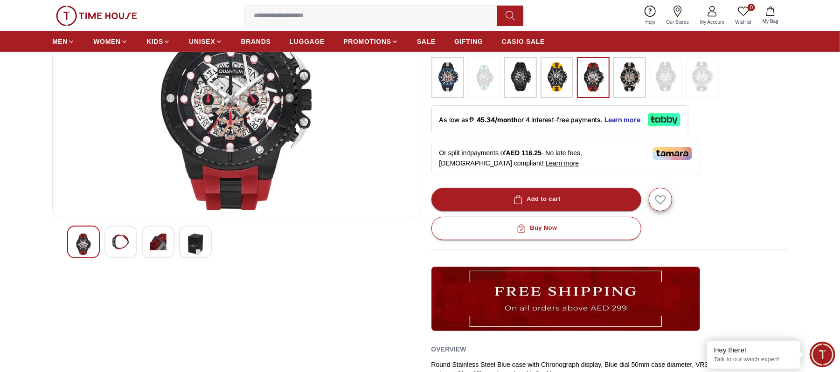
click at [127, 241] on img at bounding box center [120, 242] width 17 height 17
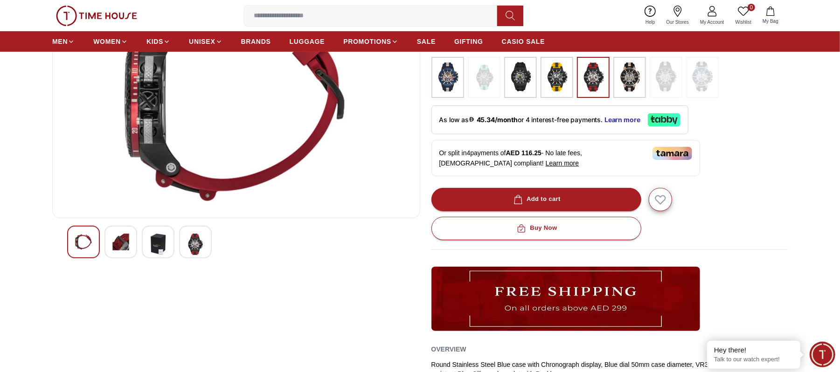
click at [163, 249] on img at bounding box center [158, 244] width 17 height 21
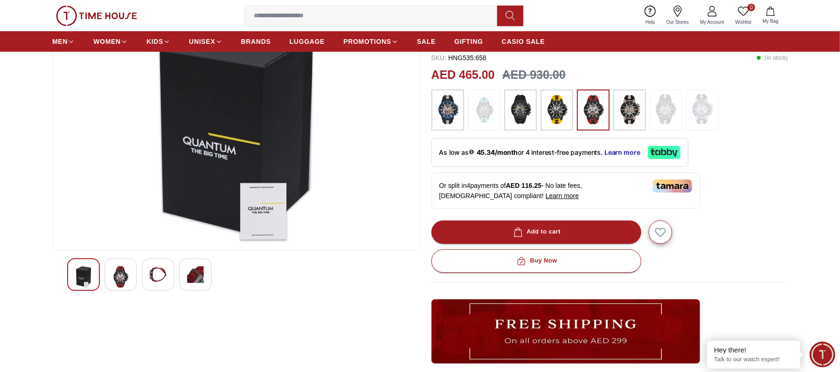
scroll to position [62, 0]
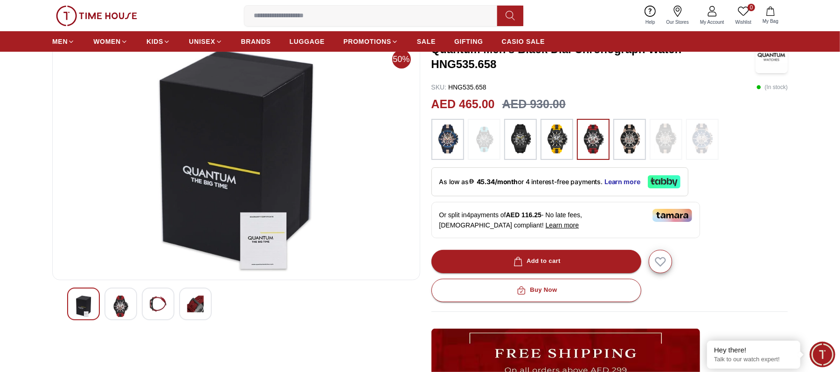
click at [203, 297] on img at bounding box center [195, 304] width 17 height 17
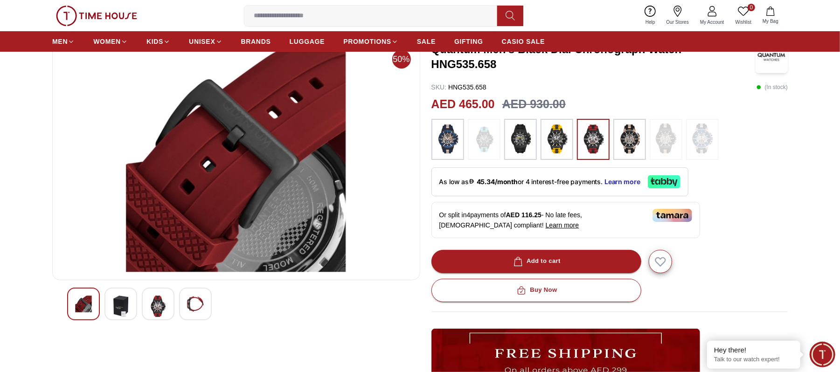
click at [78, 305] on img at bounding box center [83, 304] width 17 height 17
click at [92, 303] on img at bounding box center [83, 304] width 17 height 17
click at [139, 308] on div at bounding box center [236, 304] width 338 height 33
click at [158, 303] on img at bounding box center [158, 306] width 17 height 21
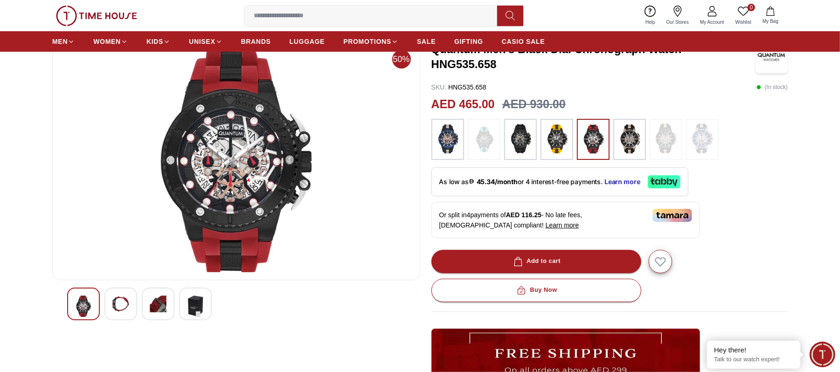
click at [455, 137] on img at bounding box center [447, 140] width 23 height 32
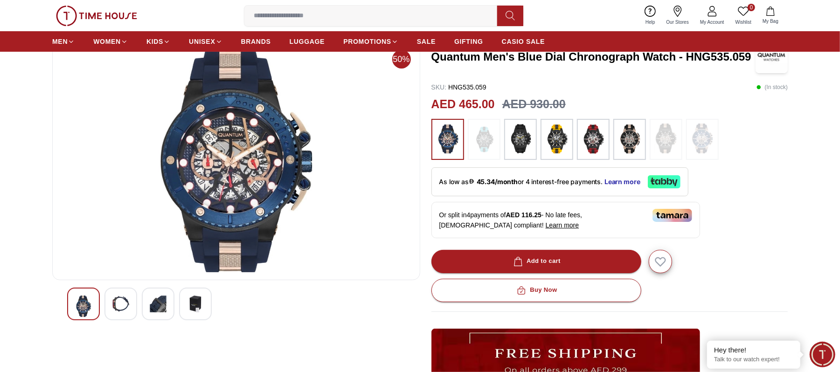
click at [551, 147] on img at bounding box center [556, 140] width 23 height 32
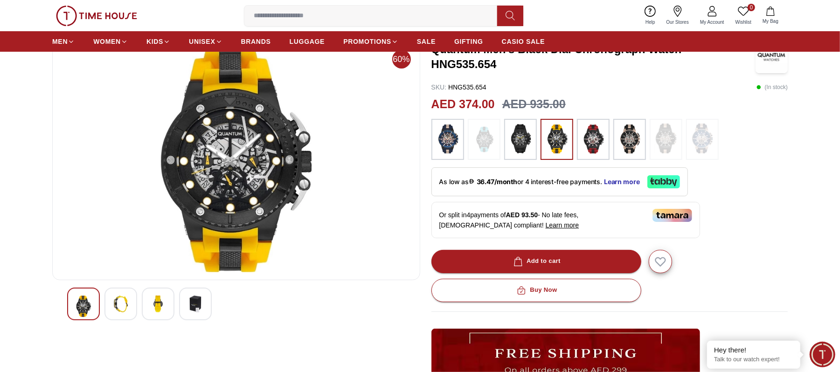
click at [589, 142] on img at bounding box center [592, 140] width 23 height 32
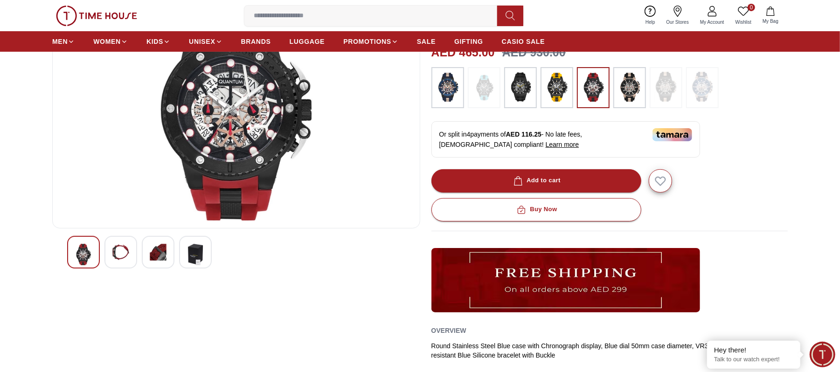
scroll to position [124, 0]
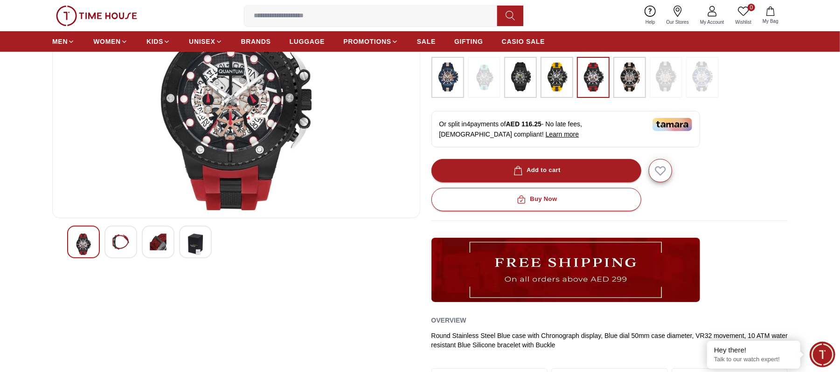
click at [156, 240] on img at bounding box center [158, 242] width 17 height 17
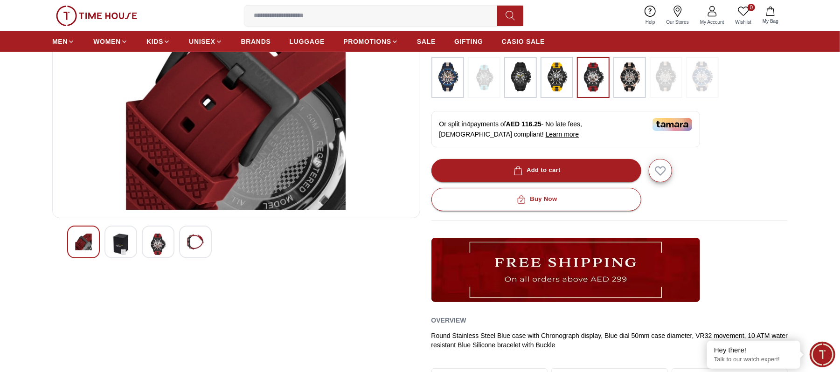
scroll to position [62, 0]
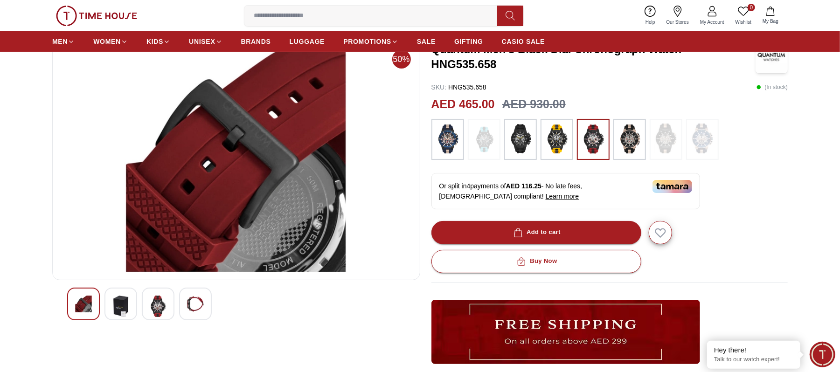
click at [125, 292] on div at bounding box center [120, 304] width 33 height 33
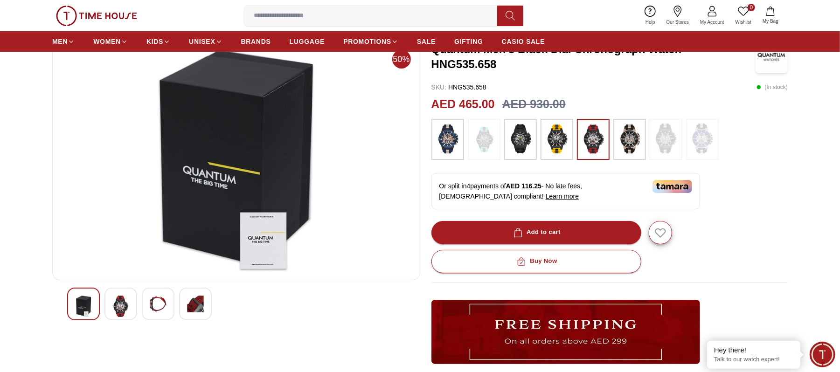
click at [77, 306] on img at bounding box center [83, 306] width 17 height 21
click at [198, 305] on img at bounding box center [195, 304] width 17 height 17
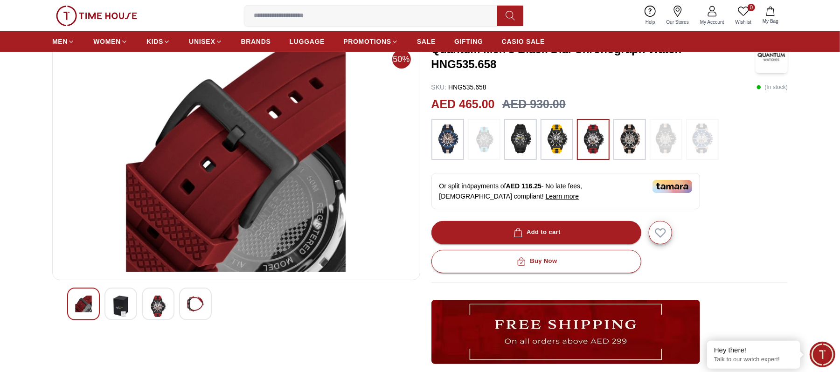
click at [170, 310] on div at bounding box center [158, 304] width 33 height 33
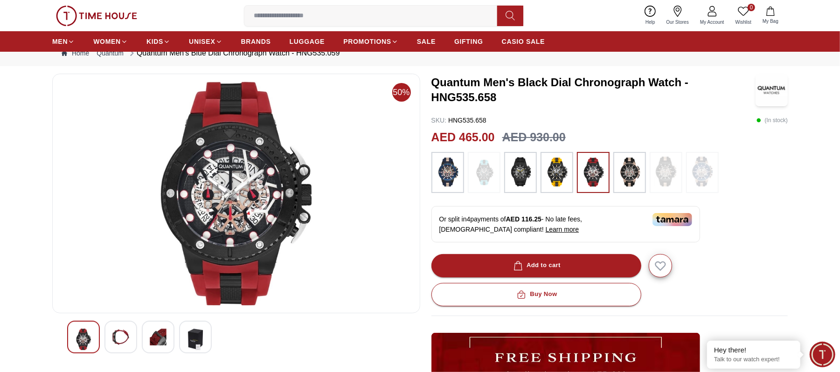
scroll to position [0, 0]
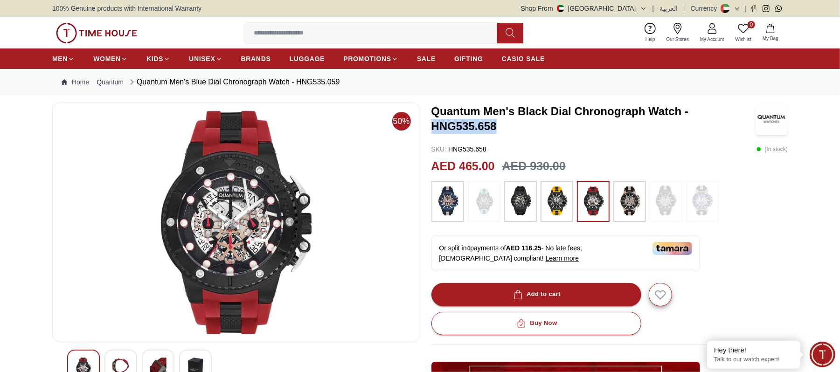
drag, startPoint x: 431, startPoint y: 127, endPoint x: 501, endPoint y: 131, distance: 70.1
click at [501, 131] on div "50% Quantum Men's Black Dial Chronograph Watch - HNG535.658 SKU : HNG535.658 ( …" at bounding box center [419, 326] width 735 height 446
copy h3 "HNG535.658"
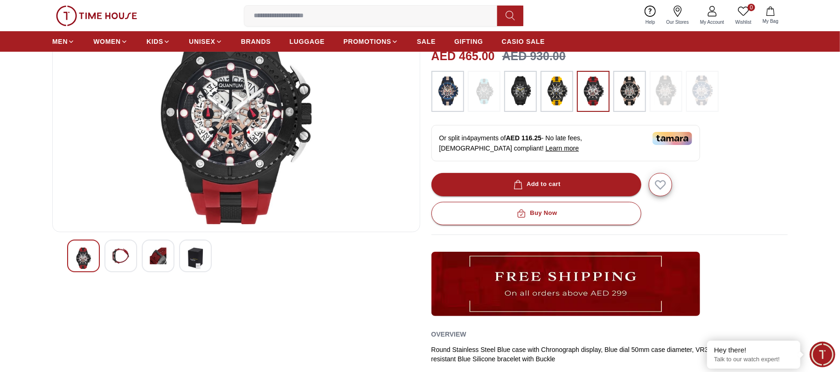
scroll to position [62, 0]
